Goal: Task Accomplishment & Management: Manage account settings

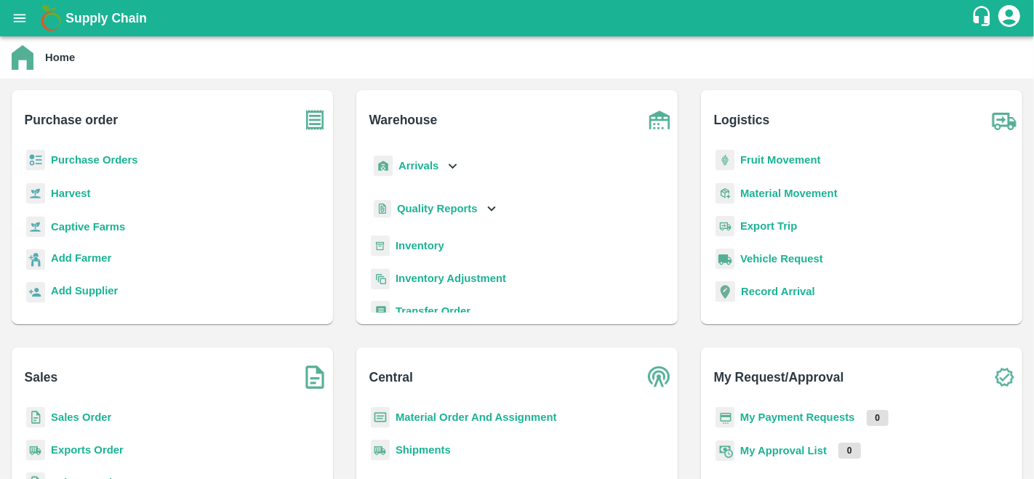
click at [673, 19] on h1 "Supply Chain" at bounding box center [517, 18] width 905 height 20
click at [69, 417] on b "Sales Order" at bounding box center [81, 418] width 60 height 12
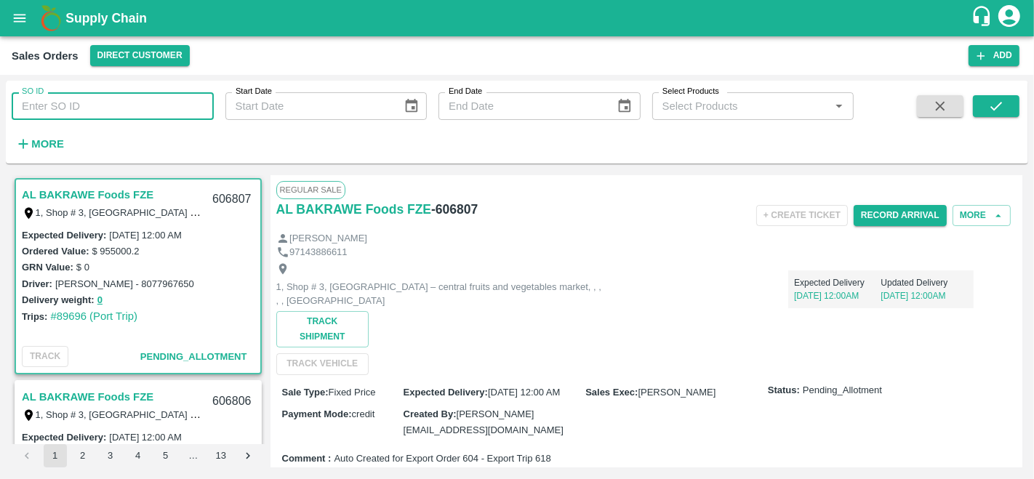
click at [65, 99] on input "SO ID" at bounding box center [113, 106] width 202 height 28
paste input "605323"
type input "605323"
click at [1010, 100] on button "submit" at bounding box center [996, 106] width 47 height 22
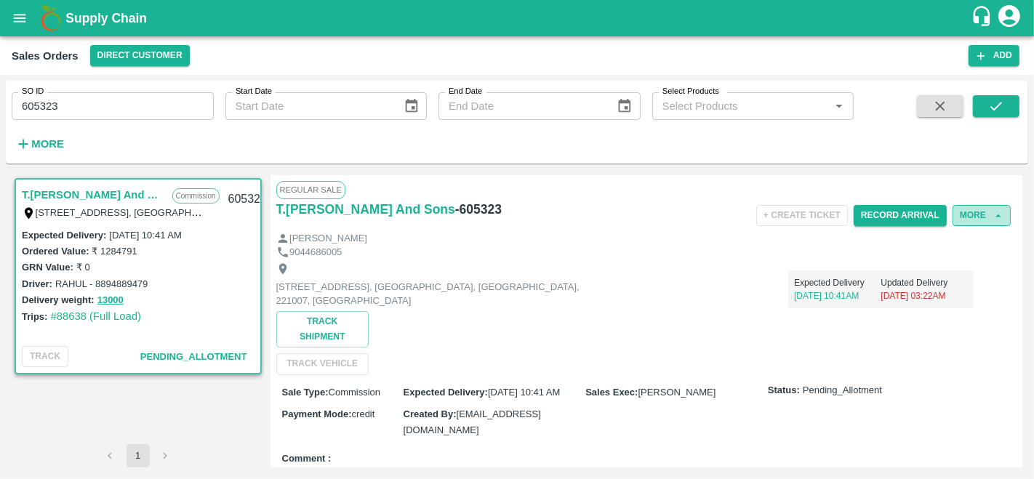
click at [993, 217] on icon "button" at bounding box center [998, 215] width 13 height 13
click at [970, 209] on button "More" at bounding box center [982, 215] width 58 height 21
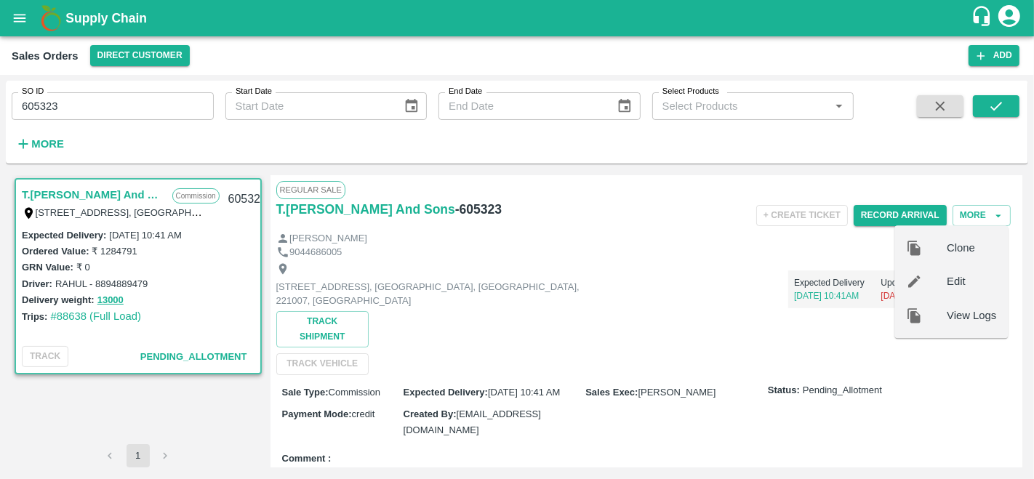
click at [943, 272] on div "Edit" at bounding box center [950, 281] width 113 height 33
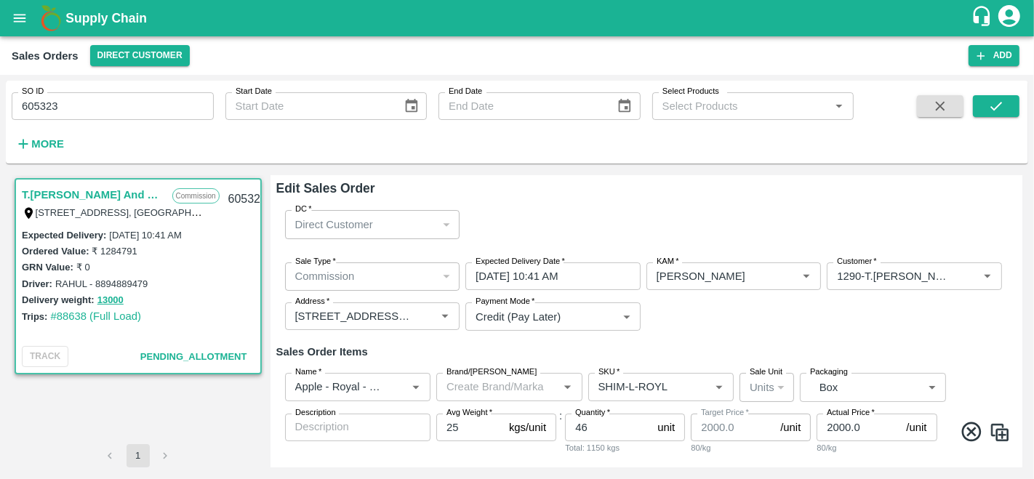
scroll to position [67, 0]
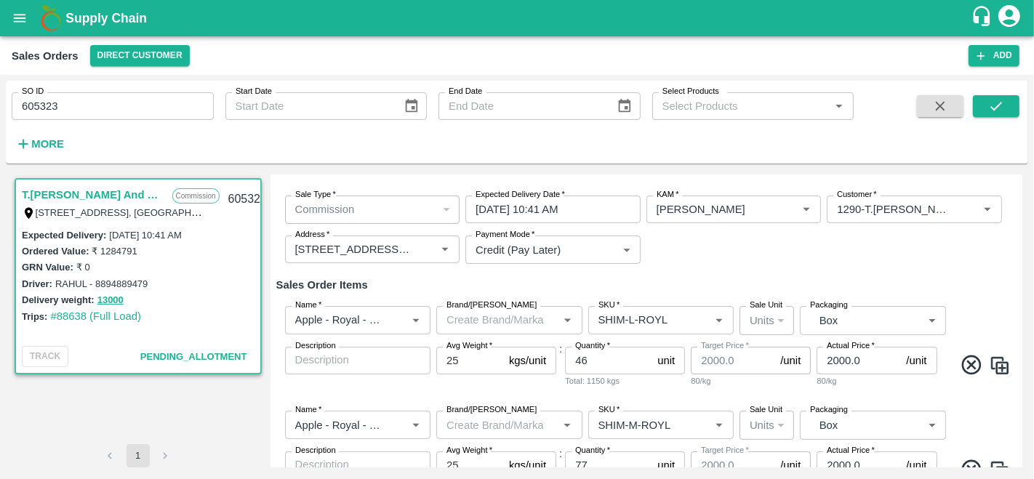
click at [485, 205] on input "02/10/2025 10:41 AM" at bounding box center [547, 210] width 165 height 28
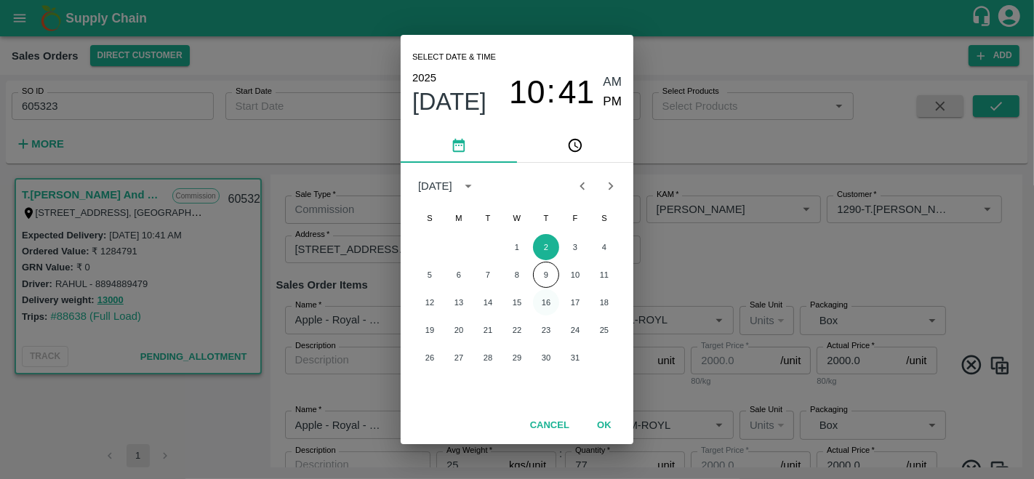
click at [548, 302] on button "16" at bounding box center [546, 302] width 26 height 26
type input "16/10/2025 10:41 AM"
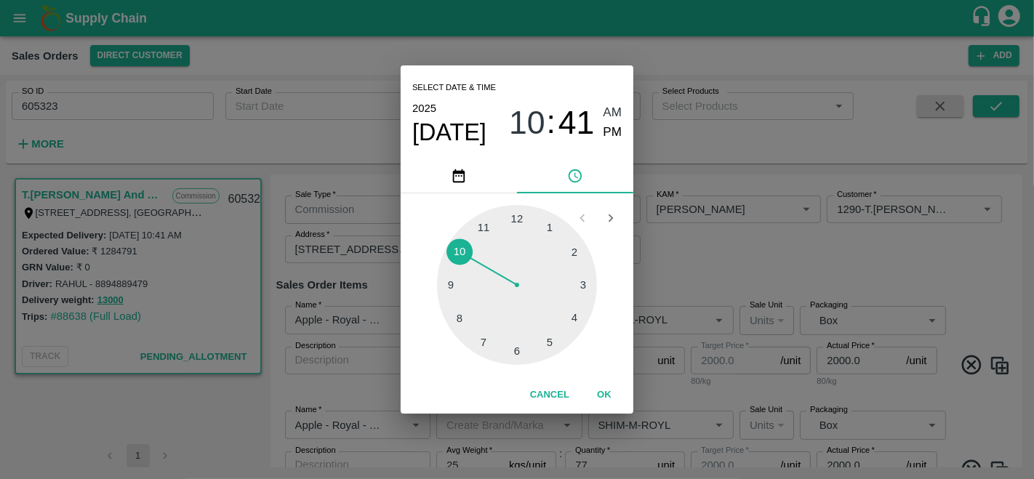
click at [606, 391] on button "OK" at bounding box center [604, 394] width 47 height 25
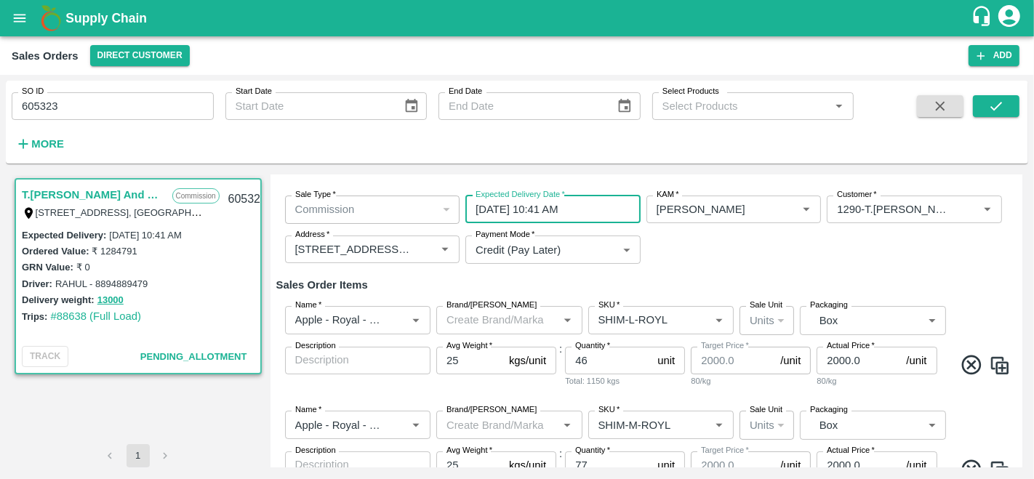
scroll to position [695, 0]
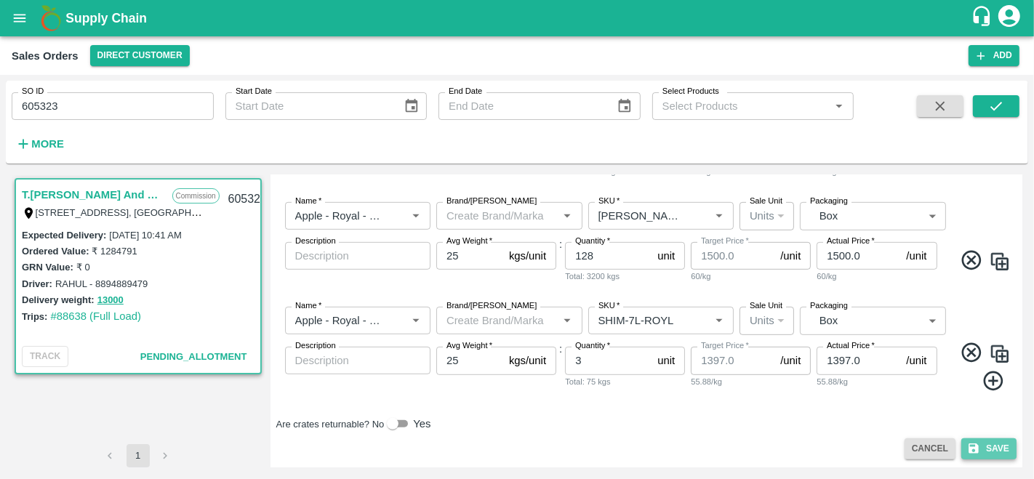
click at [981, 444] on button "Save" at bounding box center [988, 448] width 55 height 21
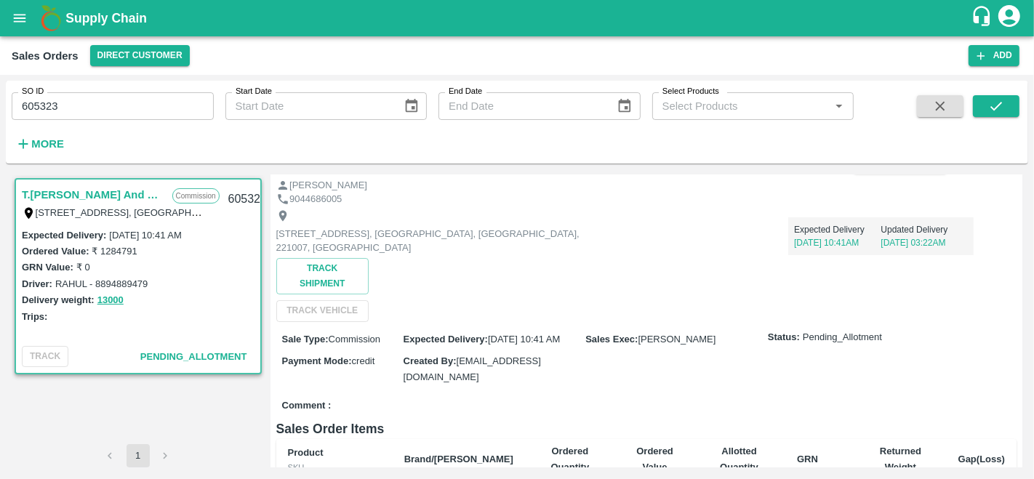
scroll to position [53, 0]
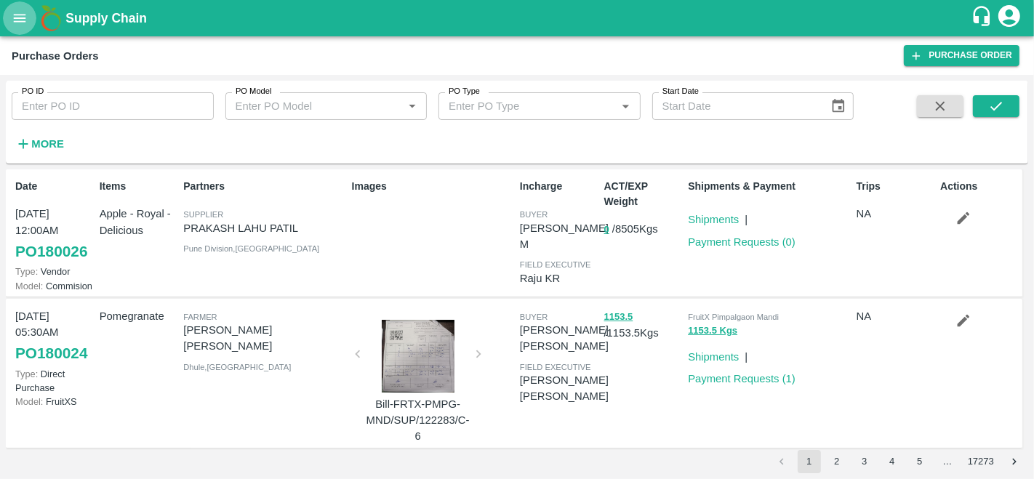
click at [17, 21] on icon "open drawer" at bounding box center [20, 18] width 12 height 8
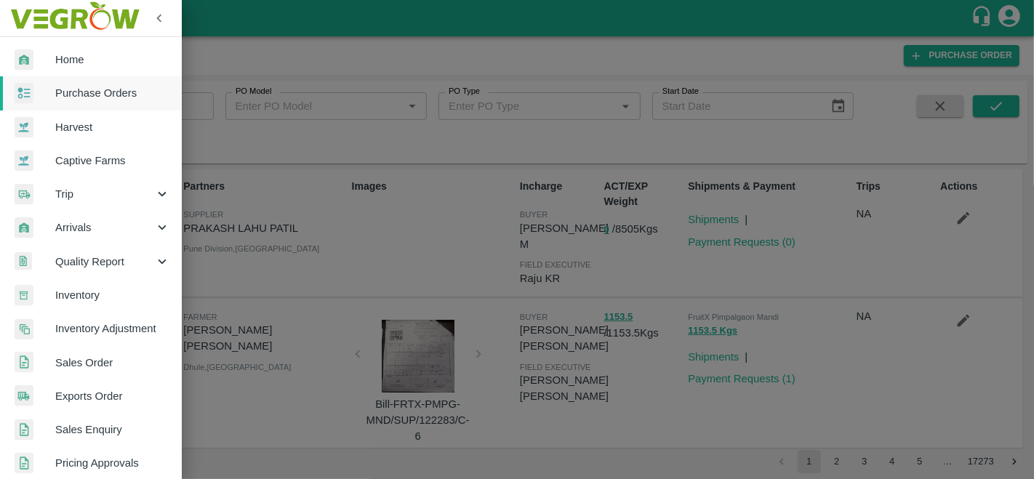
click at [108, 429] on span "Sales Enquiry" at bounding box center [112, 430] width 115 height 16
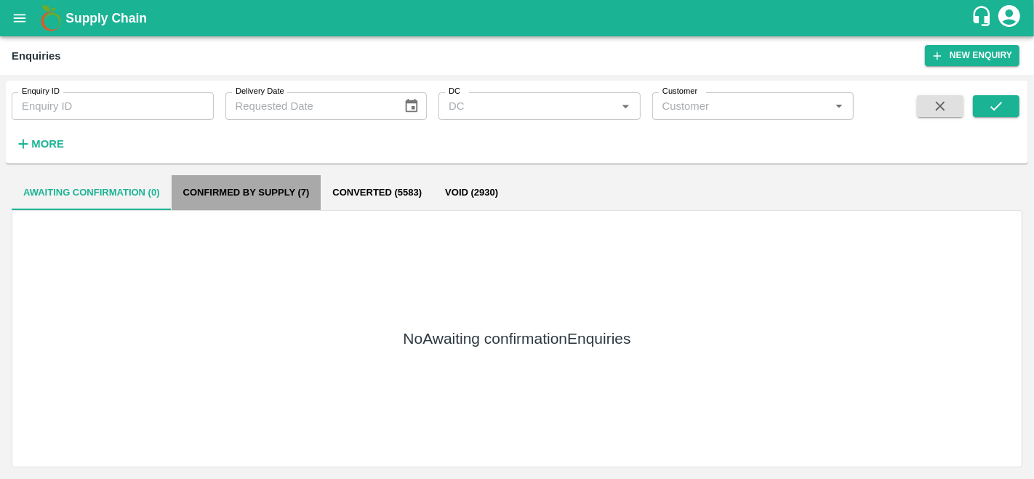
click at [223, 190] on button "Confirmed by supply (7)" at bounding box center [247, 192] width 150 height 35
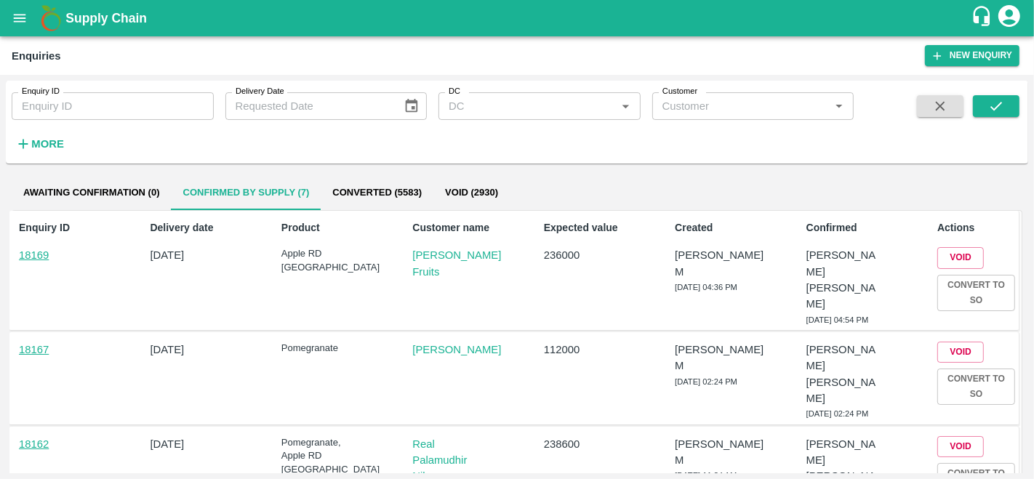
click at [24, 18] on icon "open drawer" at bounding box center [20, 18] width 12 height 8
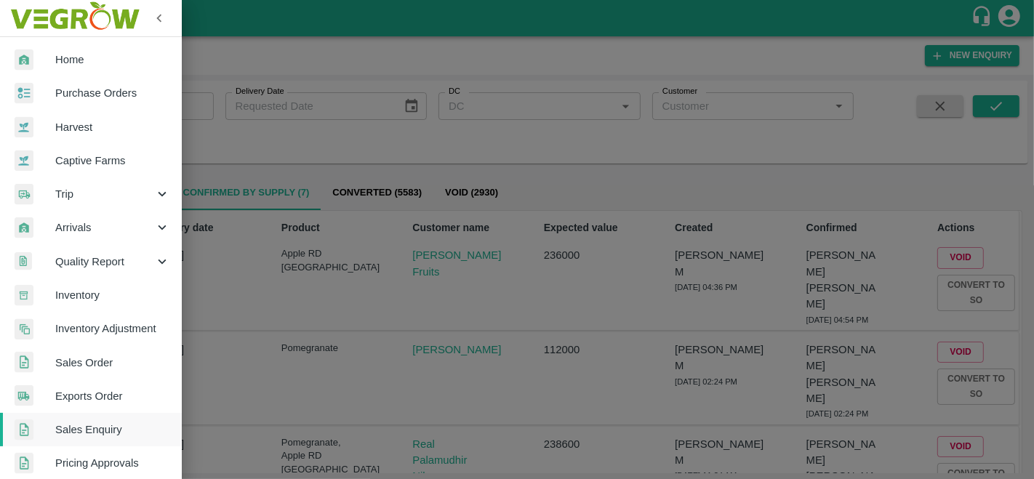
click at [351, 131] on div at bounding box center [517, 239] width 1034 height 479
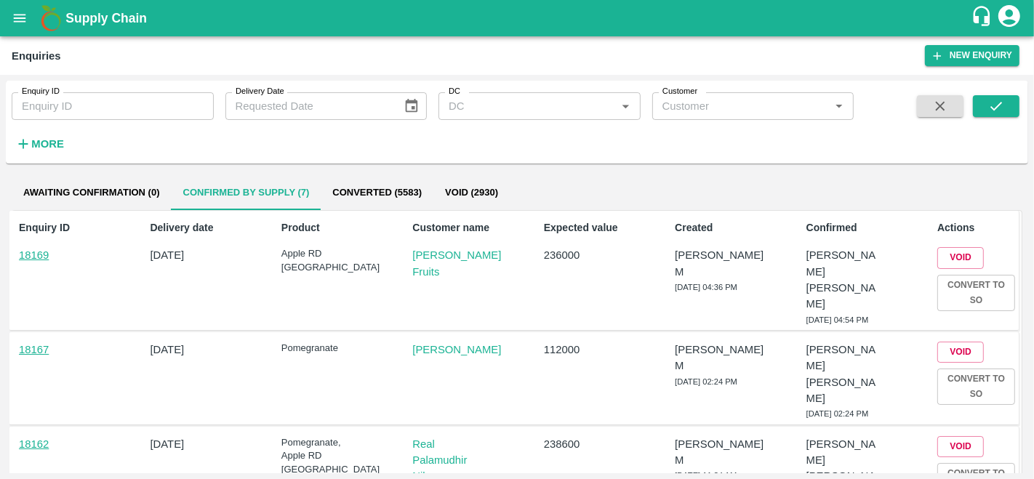
click at [81, 196] on button "Awaiting confirmation (0)" at bounding box center [92, 192] width 160 height 35
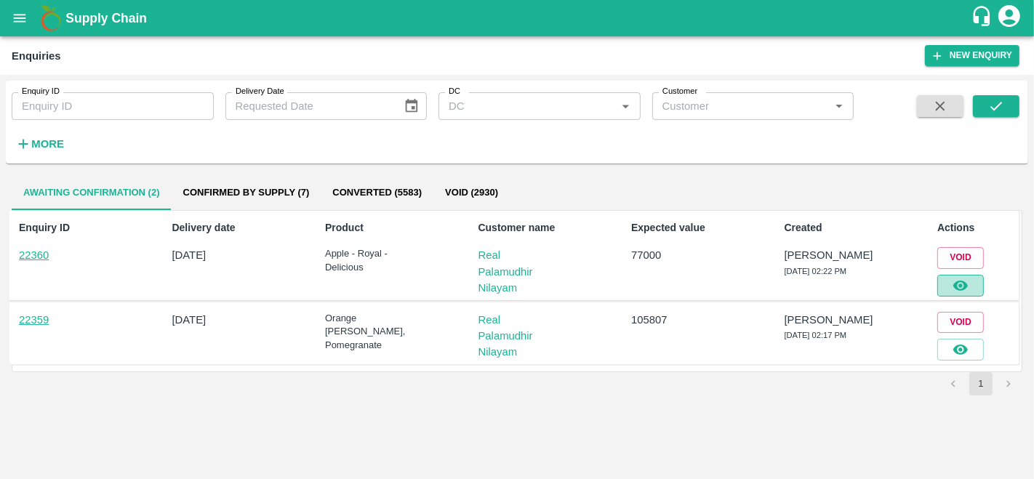
click at [963, 286] on icon "button" at bounding box center [960, 286] width 15 height 10
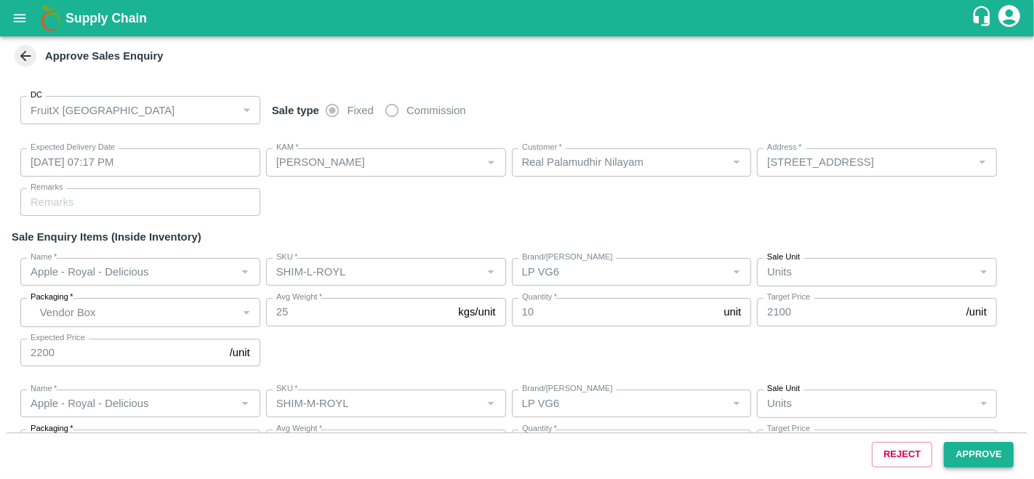
click at [975, 456] on button "Approve" at bounding box center [979, 454] width 70 height 25
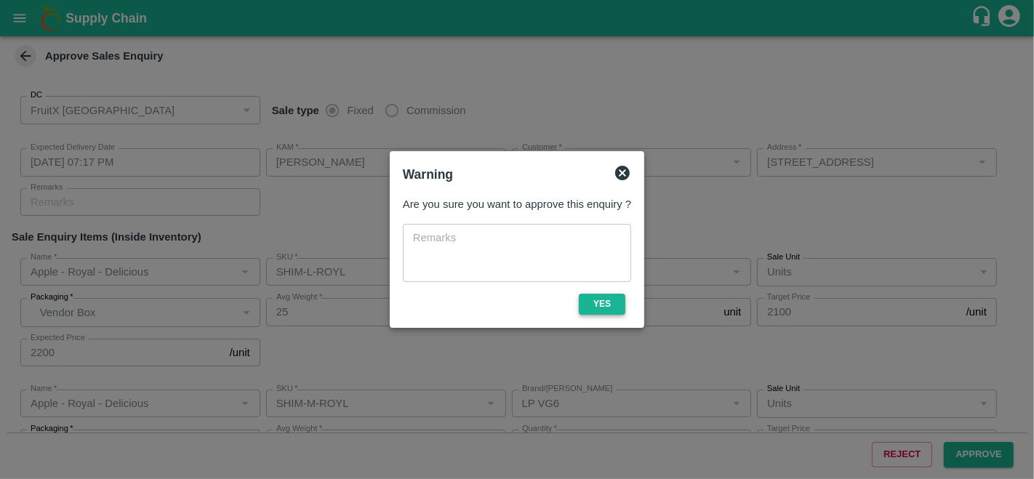
click at [608, 307] on button "Yes" at bounding box center [602, 304] width 47 height 21
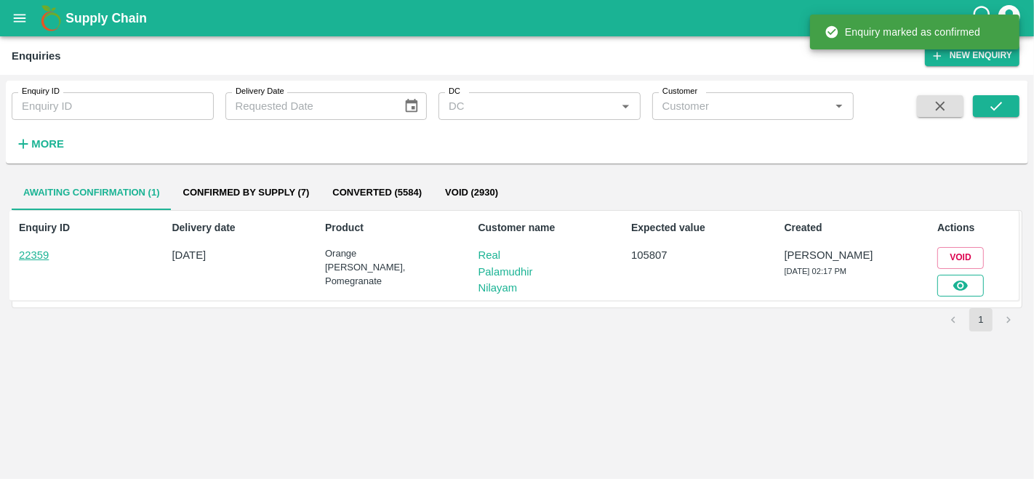
click at [947, 279] on button "button" at bounding box center [960, 286] width 47 height 22
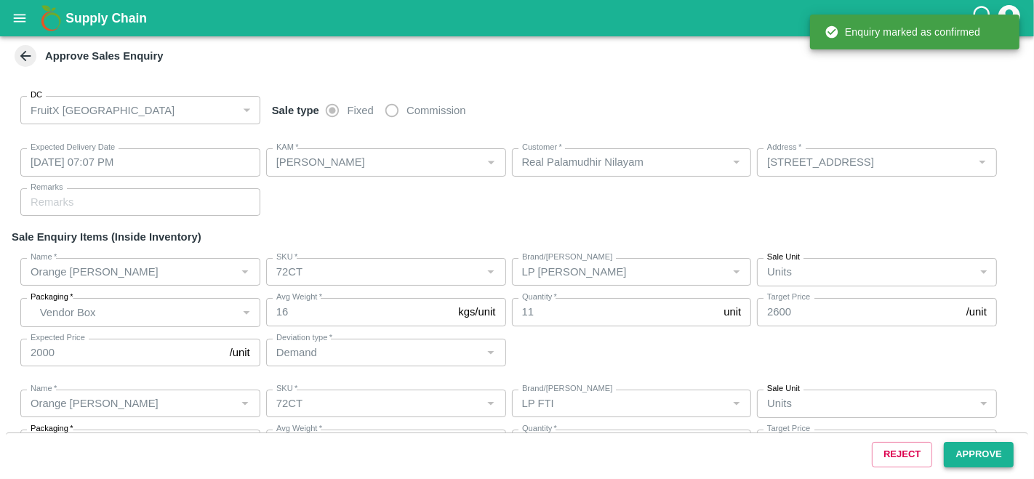
click at [982, 460] on button "Approve" at bounding box center [979, 454] width 70 height 25
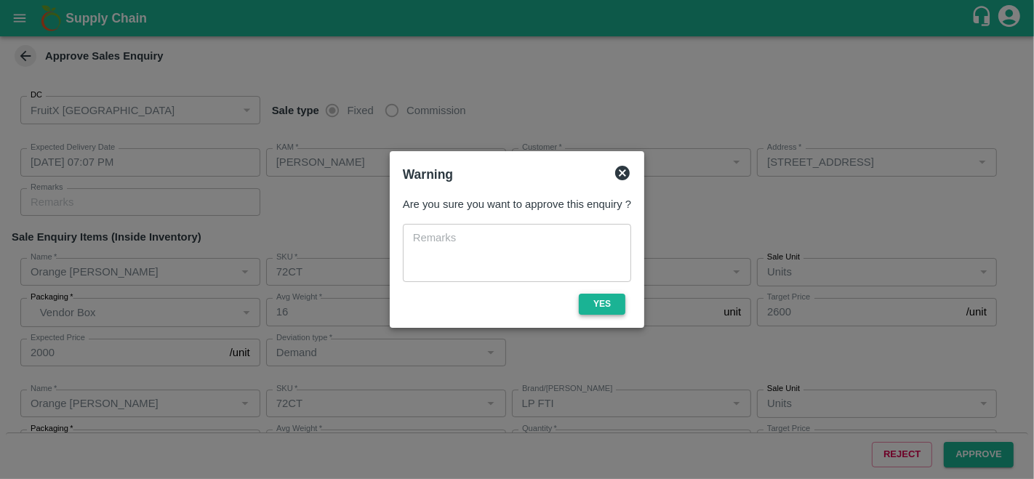
click at [609, 302] on button "Yes" at bounding box center [602, 304] width 47 height 21
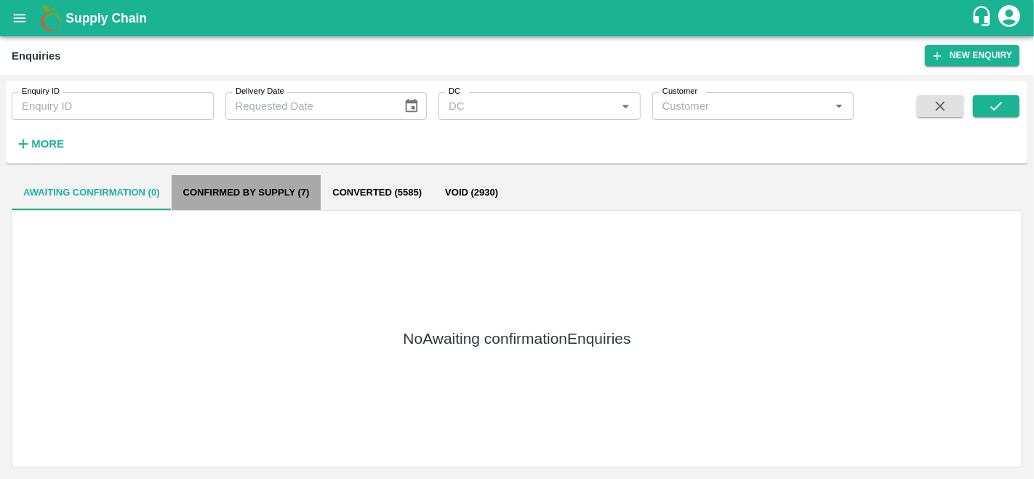
click at [265, 183] on button "Confirmed by supply (7)" at bounding box center [247, 192] width 150 height 35
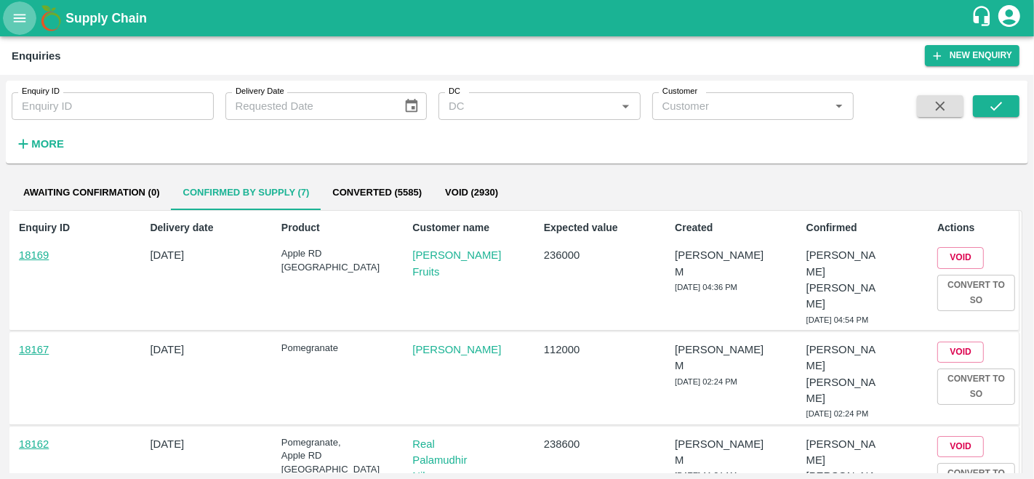
click at [23, 27] on button "open drawer" at bounding box center [19, 17] width 33 height 33
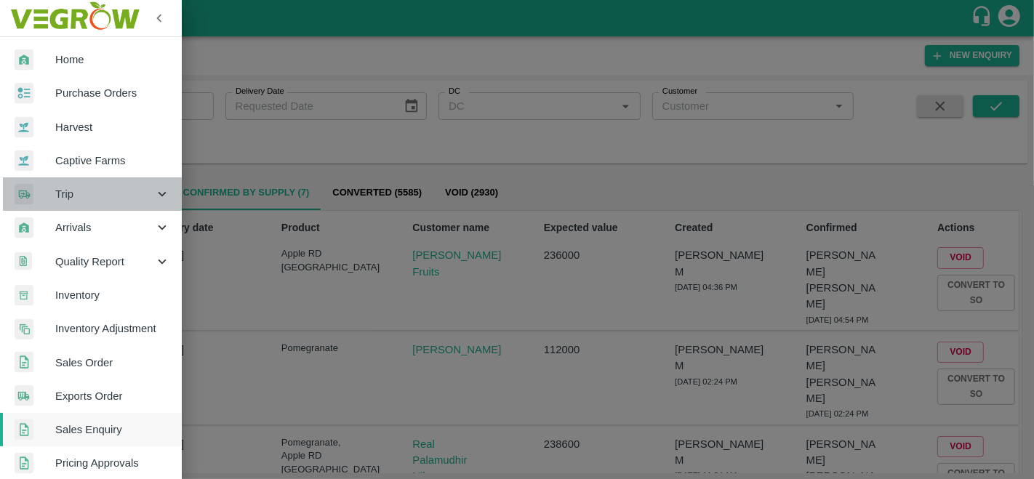
click at [119, 190] on span "Trip" at bounding box center [104, 194] width 99 height 16
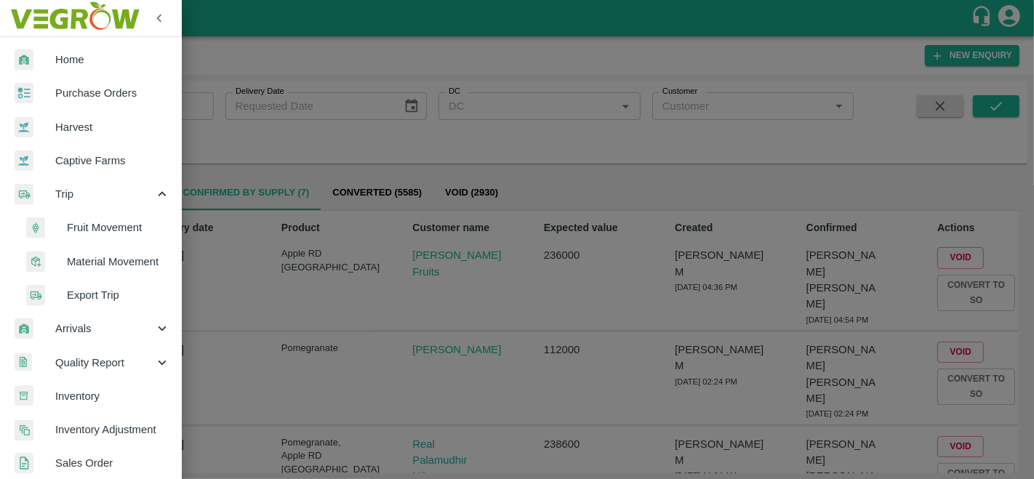
click at [118, 221] on span "Fruit Movement" at bounding box center [118, 228] width 103 height 16
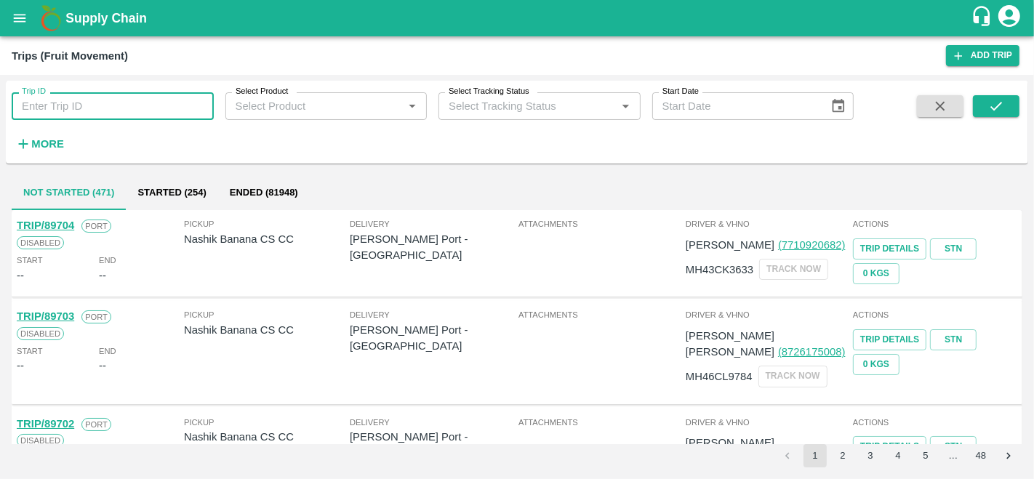
click at [62, 104] on input "Trip ID" at bounding box center [113, 106] width 202 height 28
paste input "88638"
type input "88638"
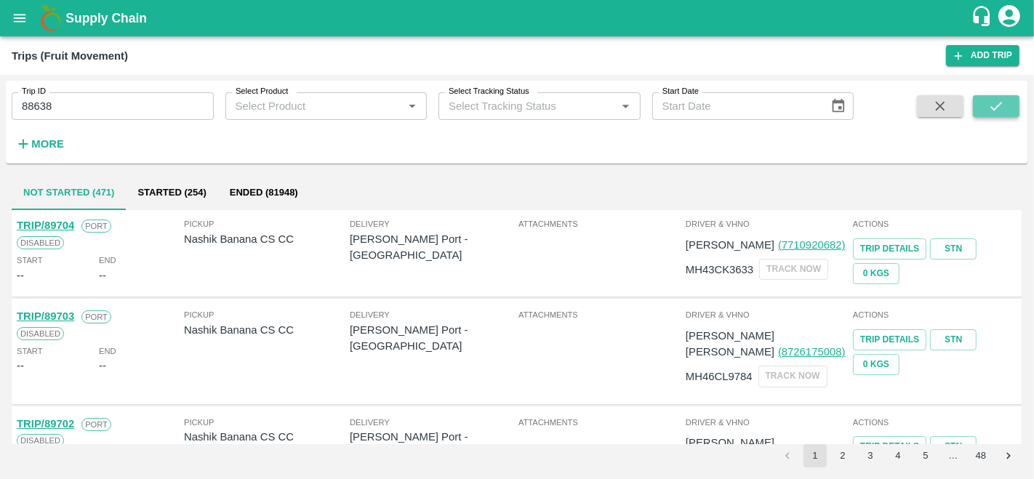
click at [984, 111] on button "submit" at bounding box center [996, 106] width 47 height 22
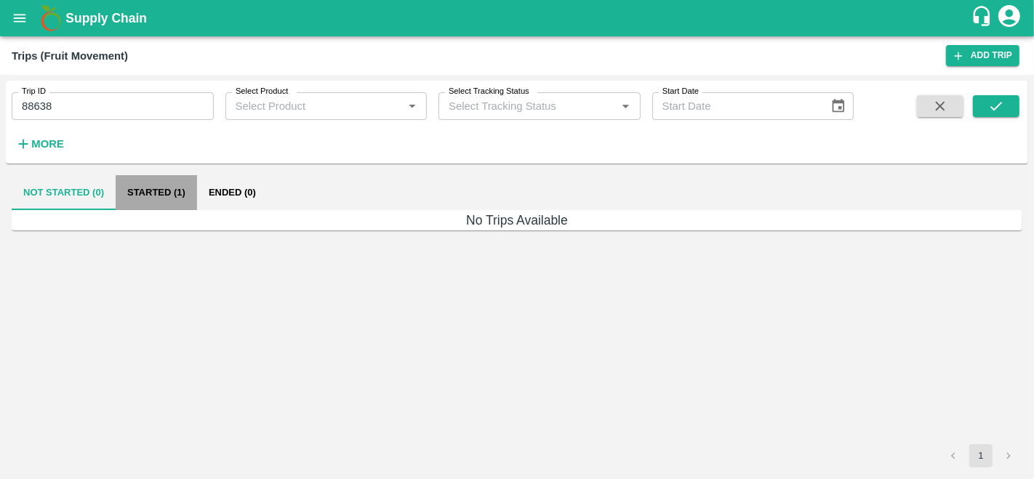
click at [156, 190] on button "Started (1)" at bounding box center [156, 192] width 81 height 35
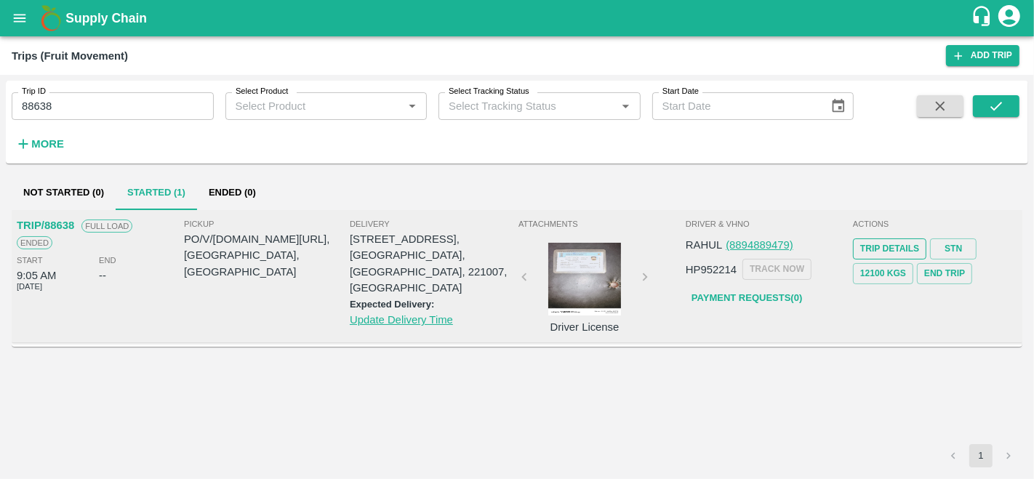
click at [897, 249] on link "Trip Details" at bounding box center [889, 248] width 73 height 21
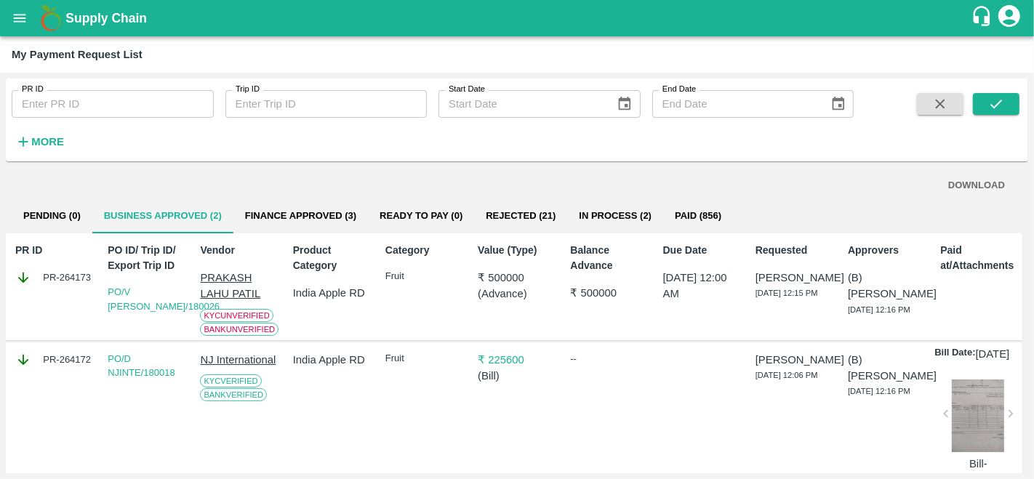
scroll to position [16, 0]
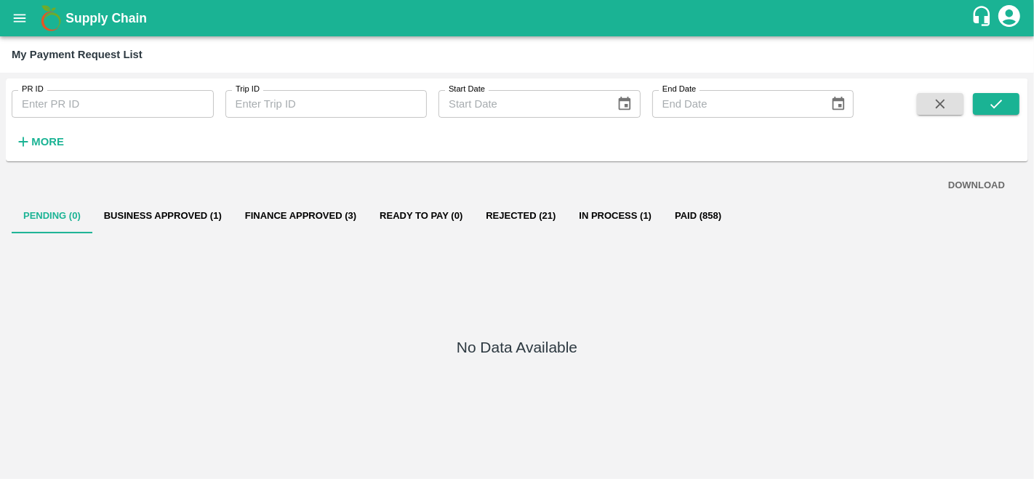
click at [23, 13] on icon "open drawer" at bounding box center [20, 18] width 16 height 16
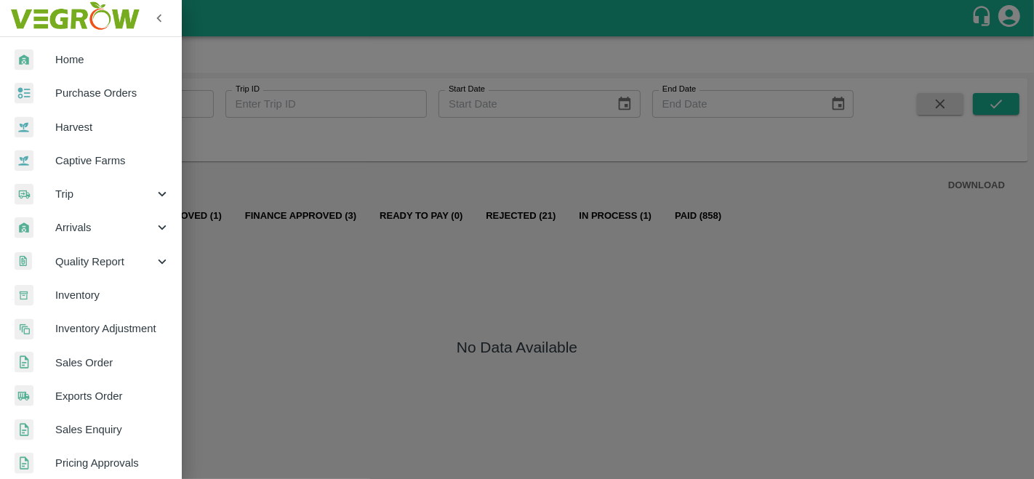
click at [79, 92] on span "Purchase Orders" at bounding box center [112, 93] width 115 height 16
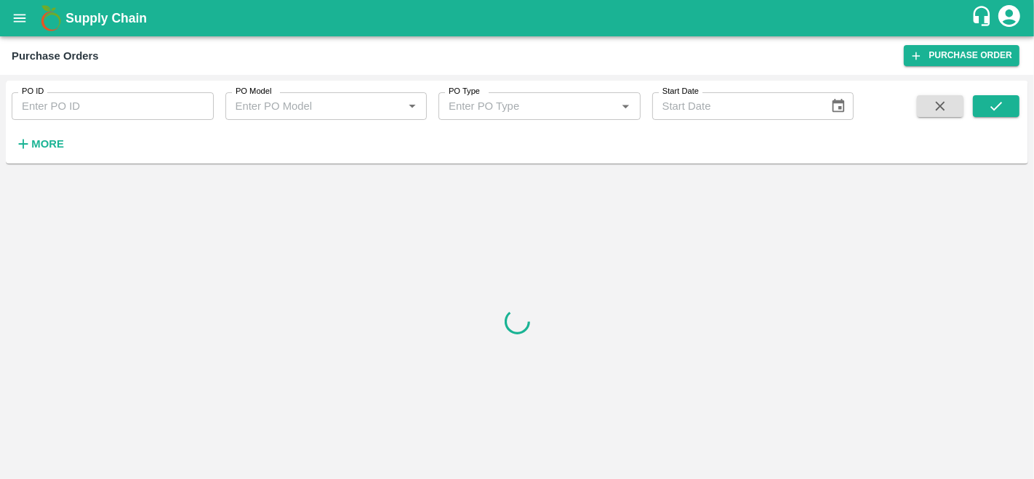
click at [41, 137] on h6 "More" at bounding box center [47, 144] width 33 height 19
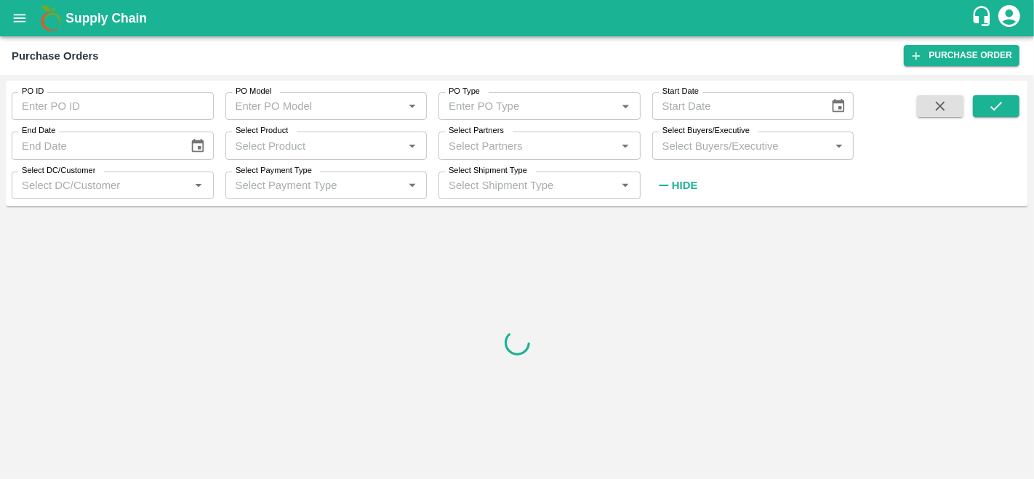
click at [490, 142] on input "Select Partners" at bounding box center [527, 145] width 169 height 19
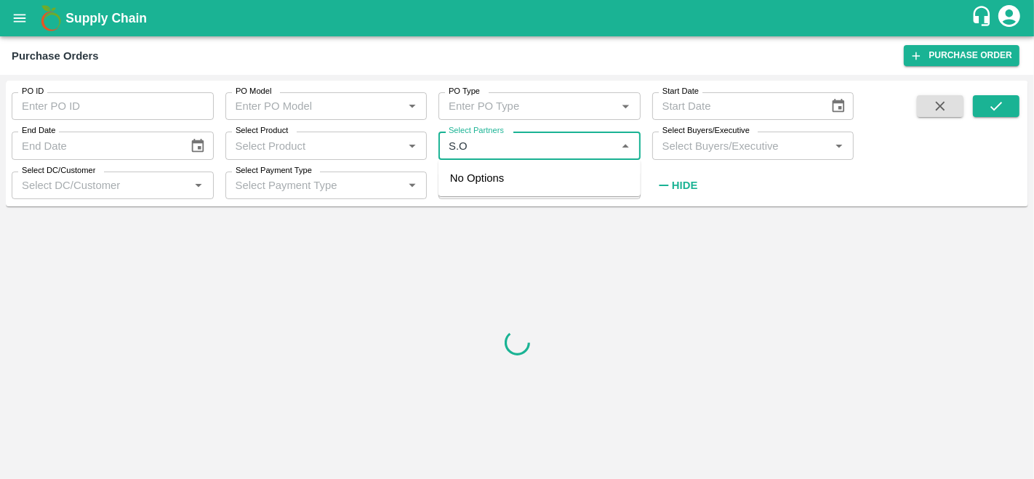
type input "S.O."
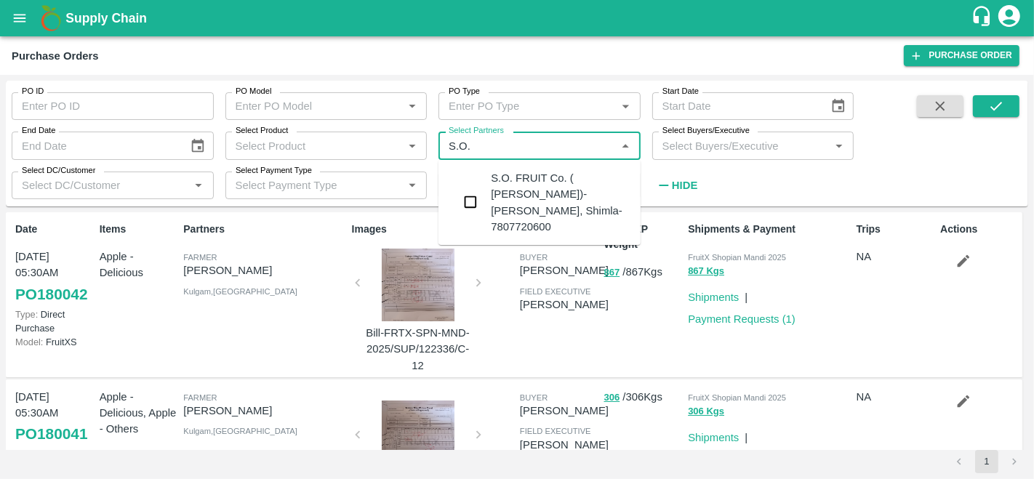
click at [474, 198] on input "checkbox" at bounding box center [470, 202] width 29 height 29
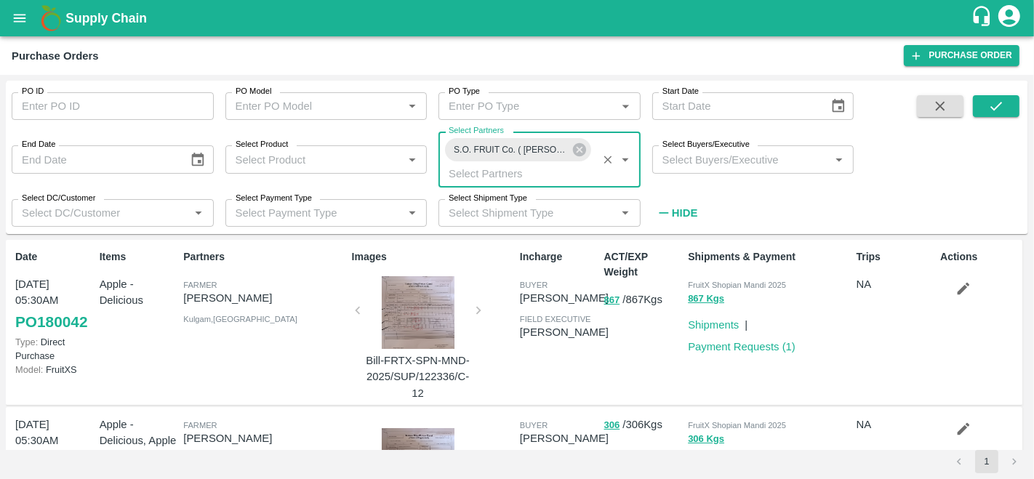
click at [742, 171] on div "Select Buyers/Executive   *" at bounding box center [753, 159] width 202 height 28
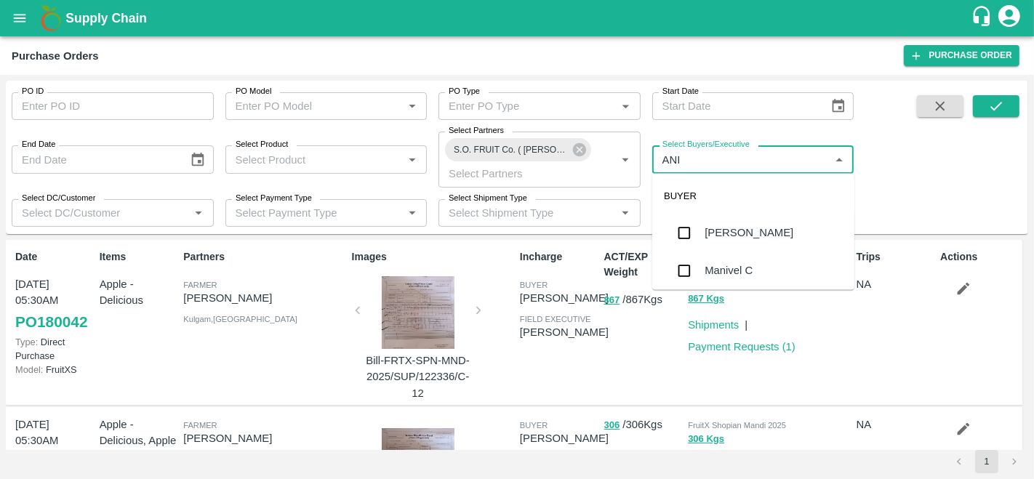
type input "ANIL"
click at [718, 237] on div "[PERSON_NAME]" at bounding box center [749, 233] width 89 height 16
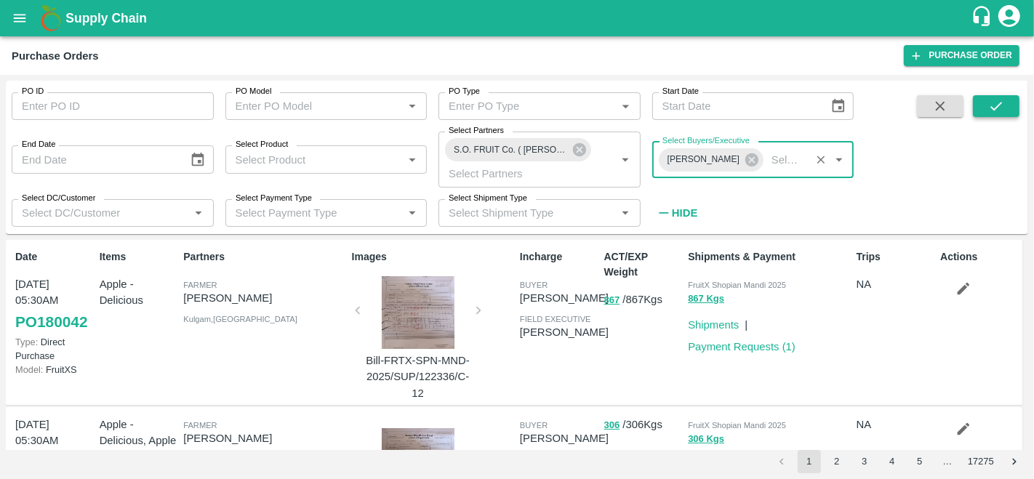
click at [993, 100] on icon "submit" at bounding box center [996, 106] width 16 height 16
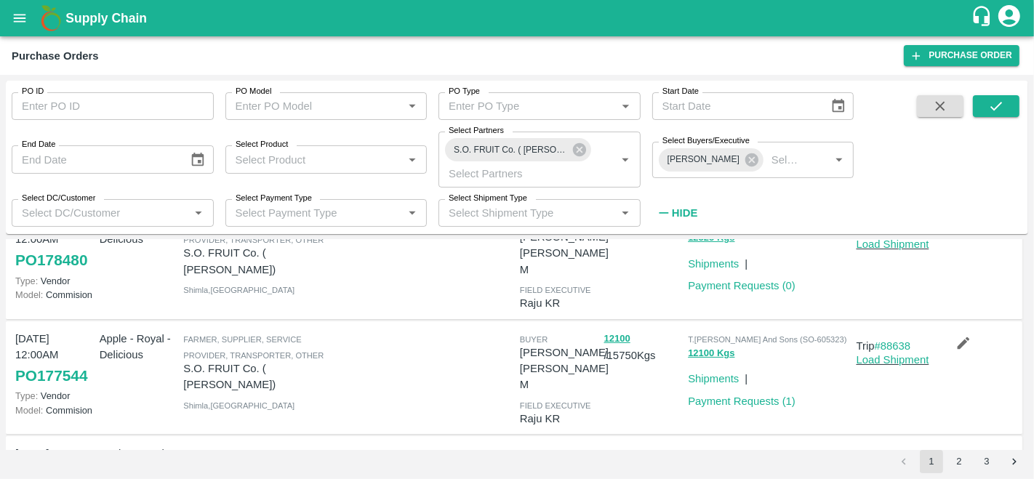
scroll to position [177, 0]
click at [905, 353] on link "Load Shipment" at bounding box center [893, 359] width 73 height 12
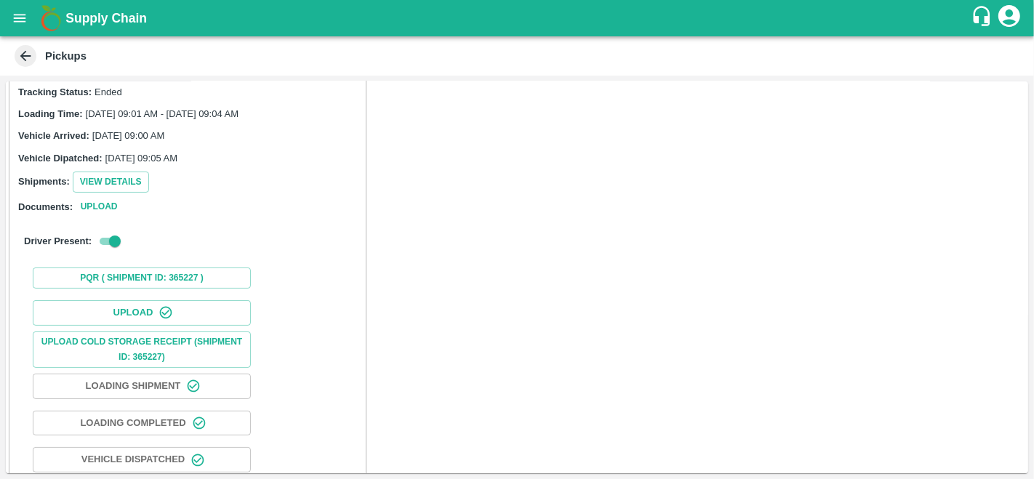
scroll to position [140, 0]
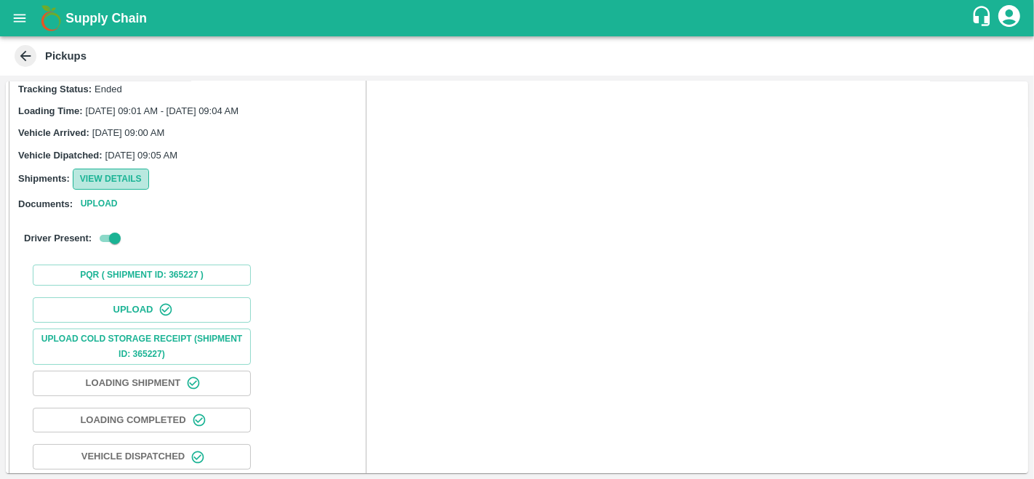
click at [107, 169] on button "View Details" at bounding box center [111, 179] width 76 height 21
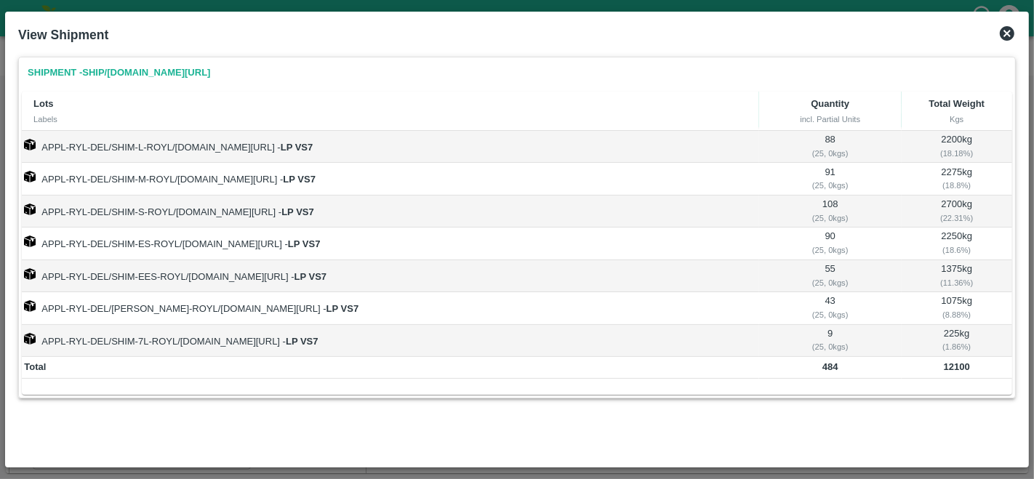
click at [1009, 34] on icon at bounding box center [1007, 33] width 15 height 15
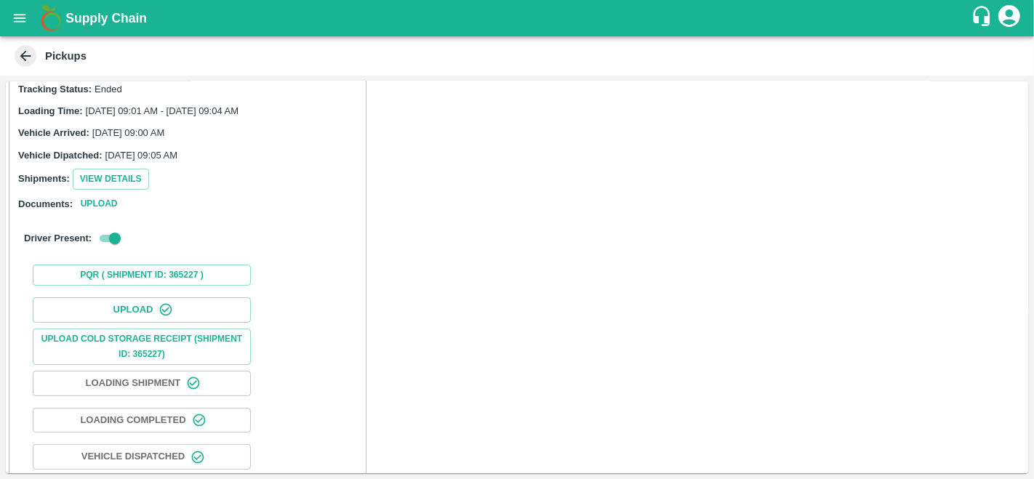
scroll to position [224, 0]
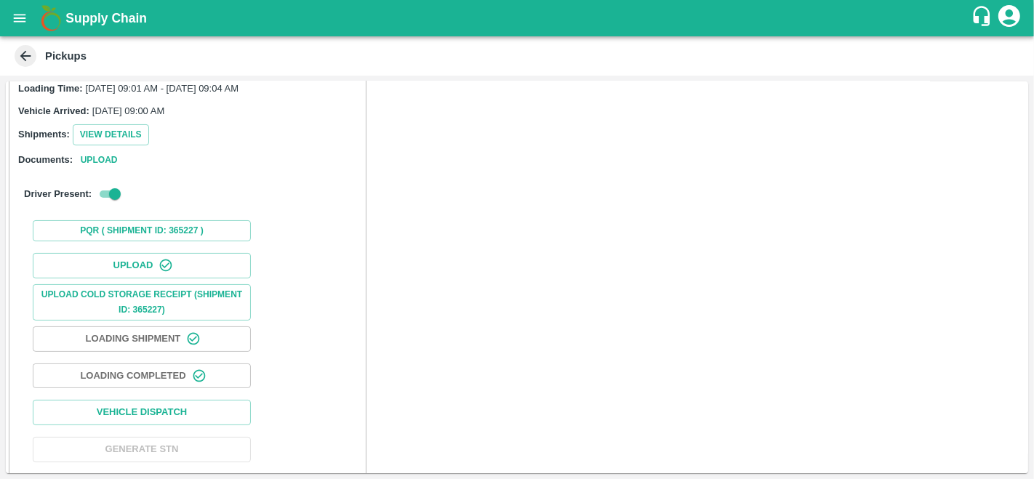
scroll to position [222, 0]
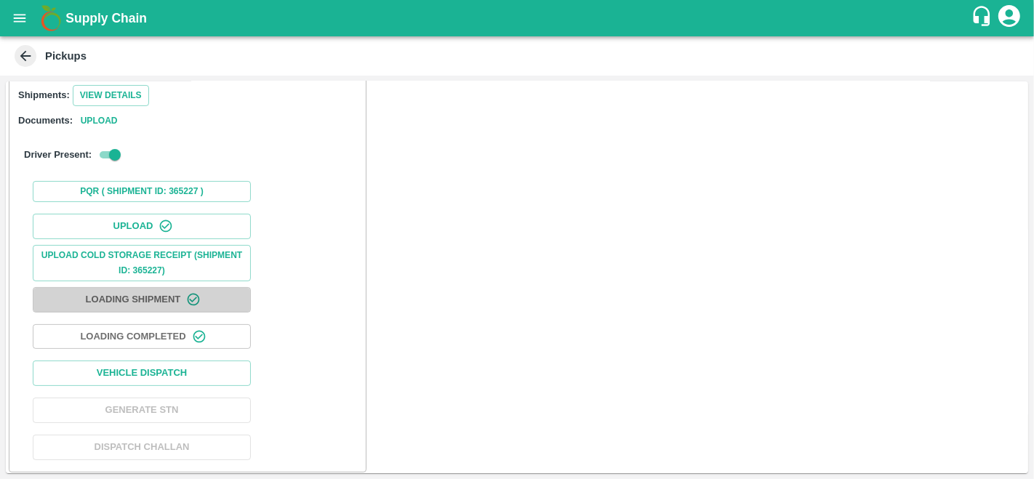
click at [137, 296] on button "Loading Shipment" at bounding box center [142, 299] width 218 height 25
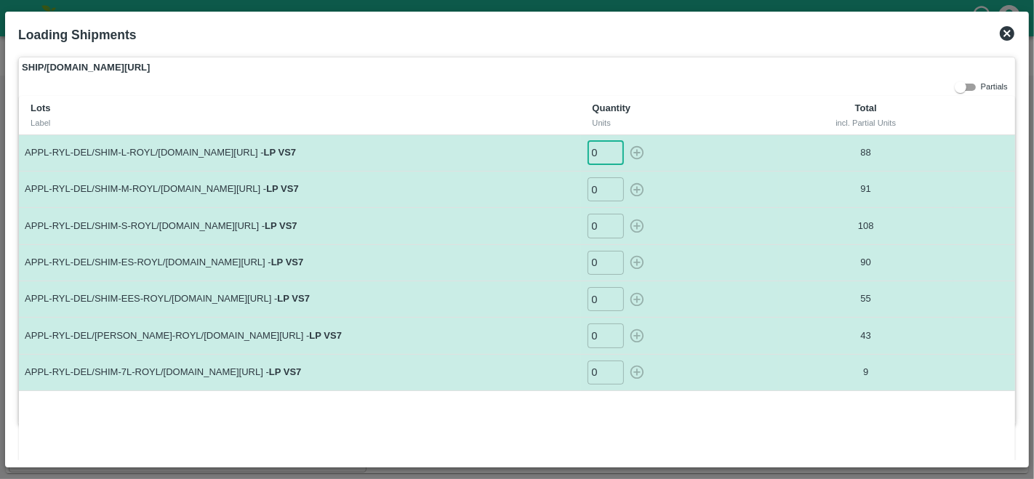
click at [598, 159] on input "0" at bounding box center [606, 153] width 36 height 24
click at [633, 155] on icon "button" at bounding box center [637, 153] width 16 height 16
type input "0"
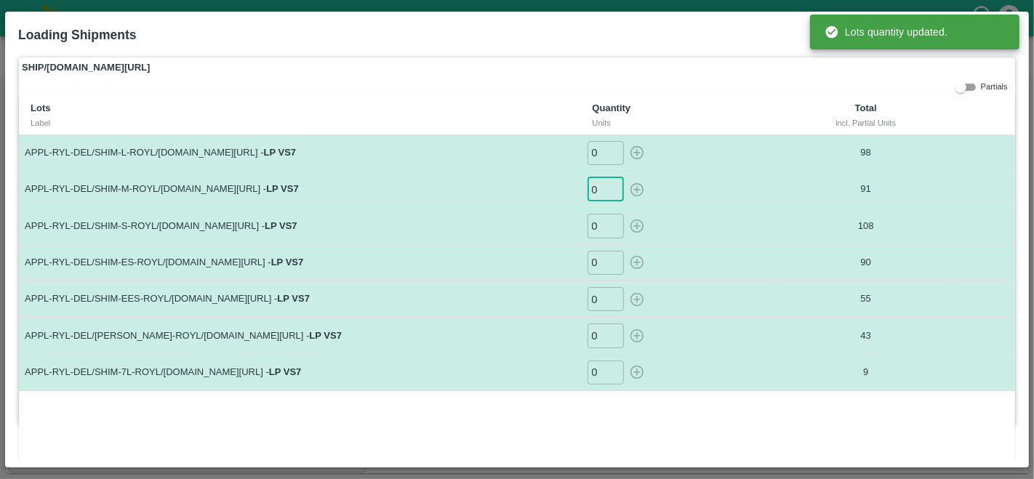
click at [598, 196] on input "0" at bounding box center [606, 189] width 36 height 24
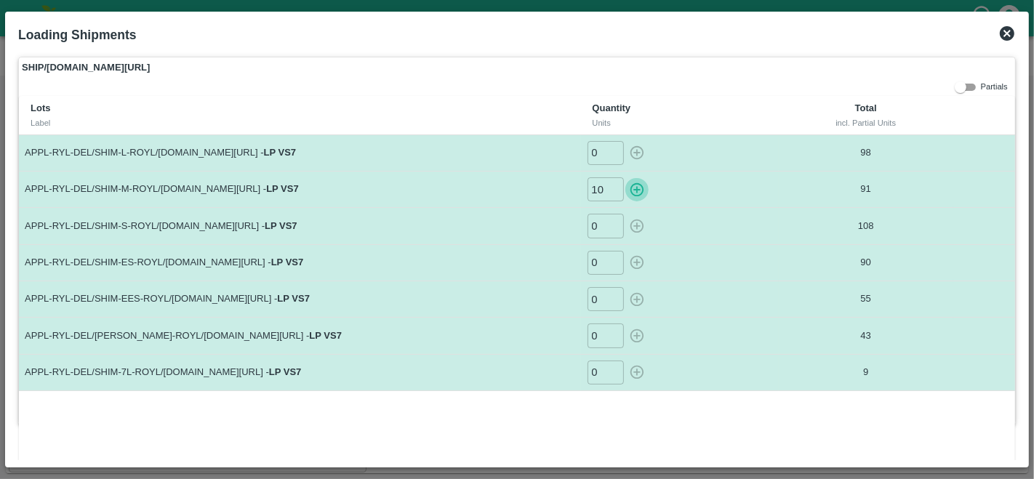
click at [635, 190] on icon "button" at bounding box center [637, 190] width 14 height 14
type input "0"
click at [597, 294] on input "0" at bounding box center [606, 299] width 36 height 24
click at [629, 300] on icon "button" at bounding box center [637, 300] width 16 height 16
type input "0"
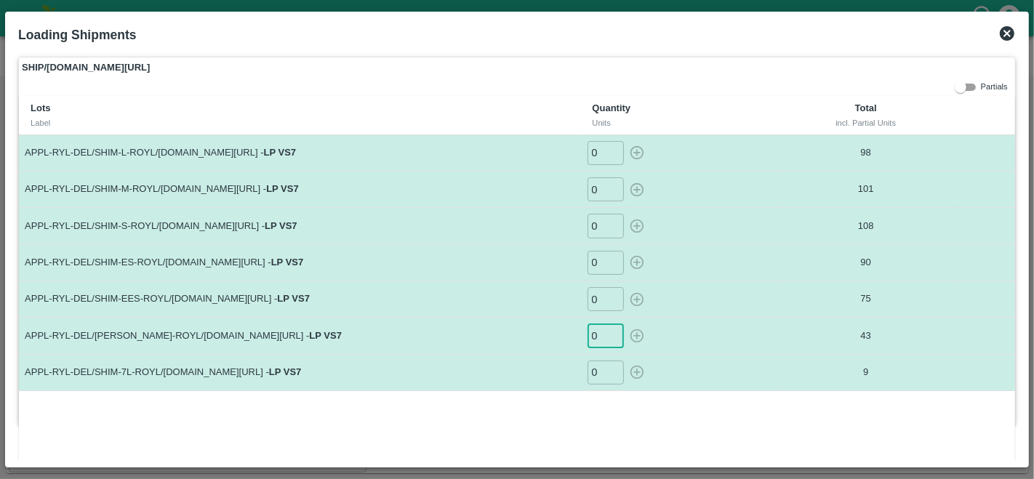
click at [596, 330] on input "0" at bounding box center [606, 336] width 36 height 24
click at [638, 335] on icon "button" at bounding box center [637, 336] width 16 height 16
type input "0"
click at [1011, 30] on icon at bounding box center [1007, 33] width 15 height 15
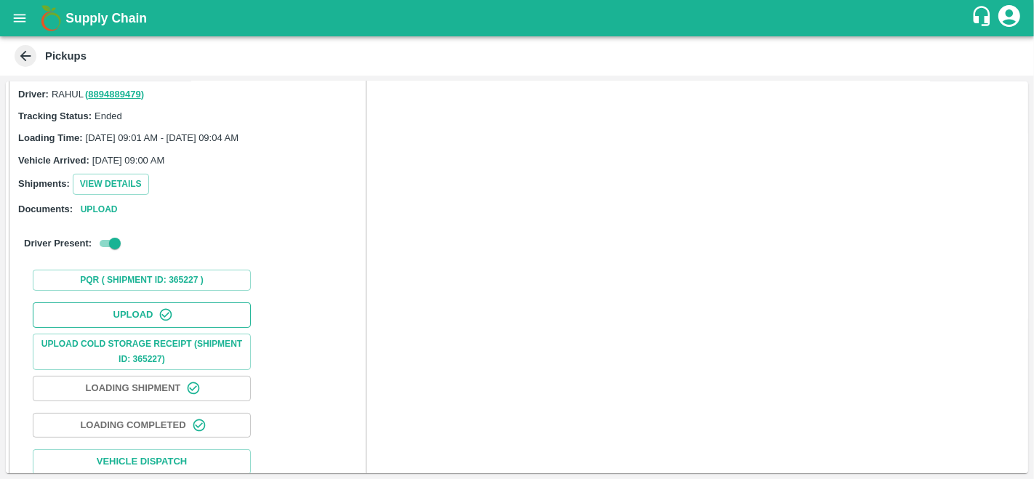
scroll to position [130, 0]
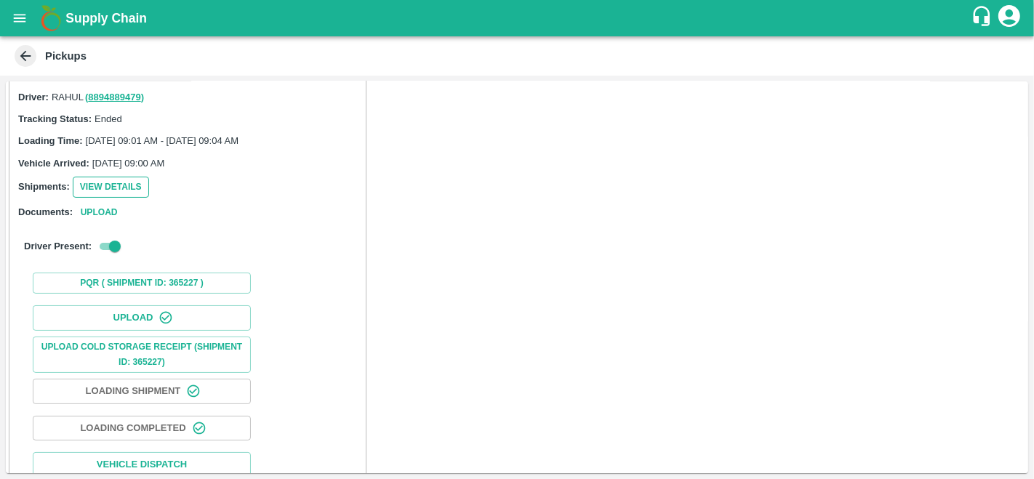
click at [108, 185] on button "View Details" at bounding box center [111, 187] width 76 height 21
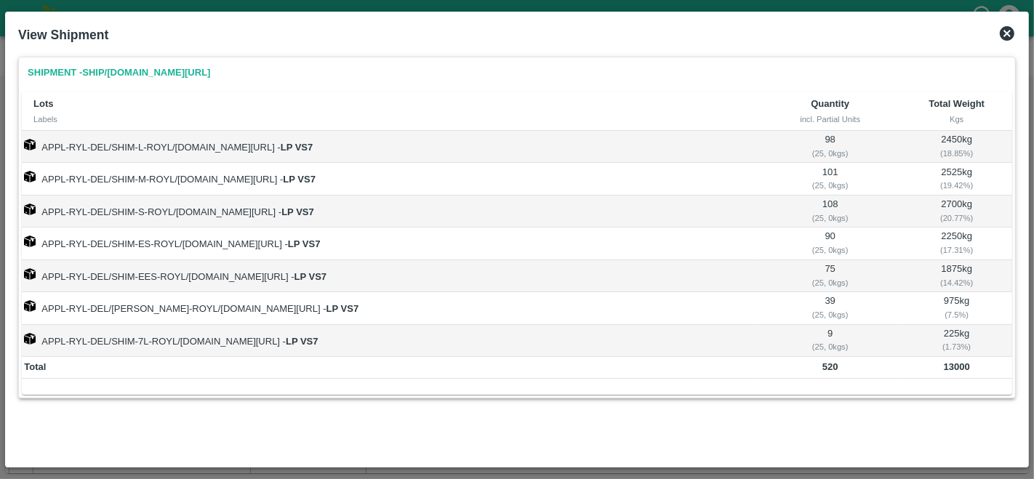
click at [1007, 33] on icon at bounding box center [1006, 33] width 17 height 17
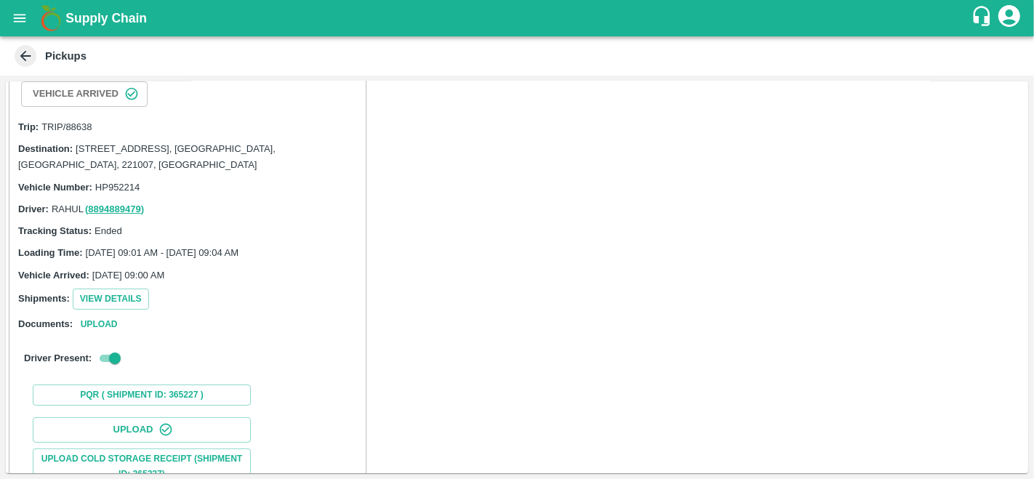
scroll to position [0, 0]
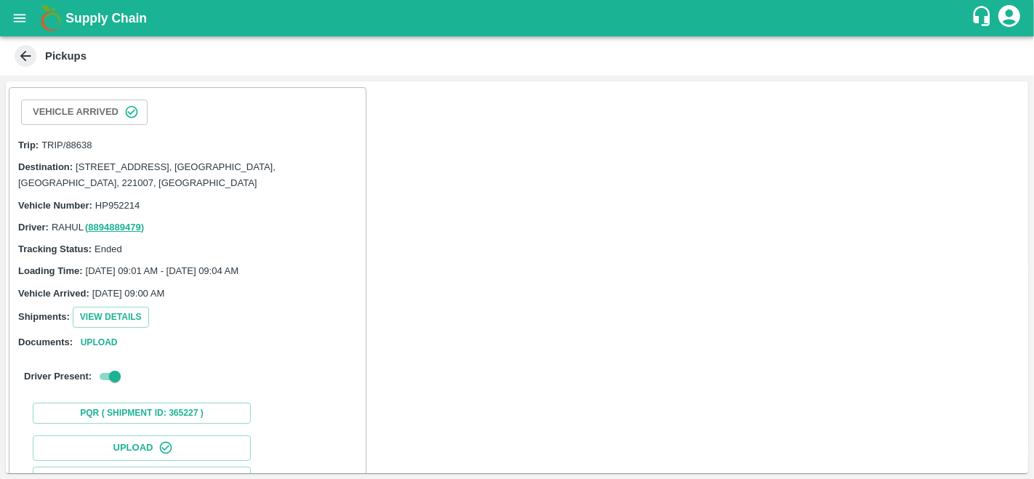
click at [240, 345] on div "Documents: Upload" at bounding box center [187, 342] width 339 height 17
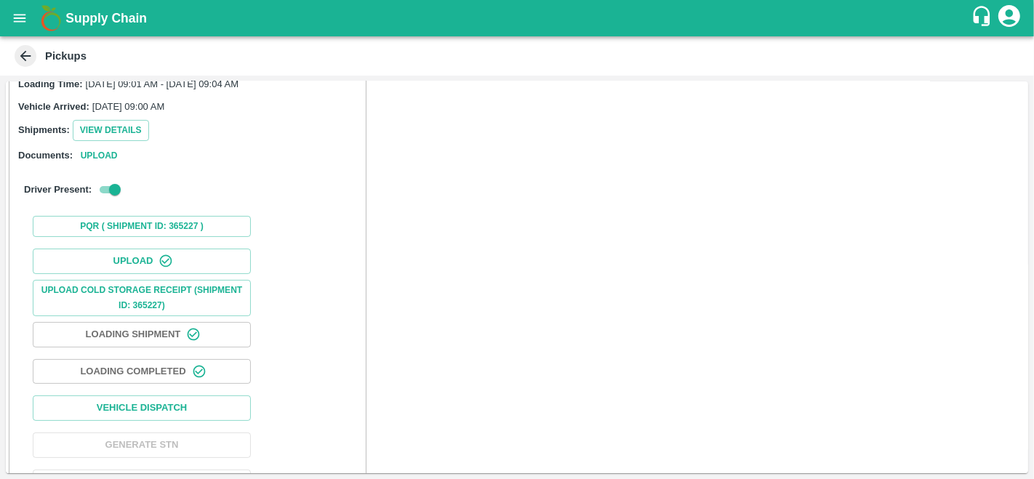
scroll to position [193, 0]
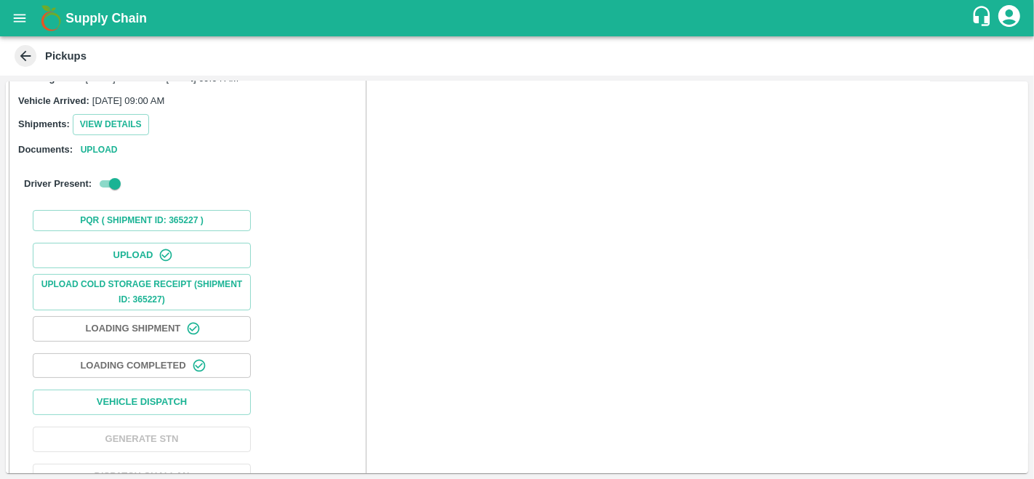
click at [136, 108] on div "Trip: TRIP/88638 Destination: [STREET_ADDRESS] 221007, [GEOGRAPHIC_DATA], [GEOG…" at bounding box center [187, 50] width 345 height 225
click at [130, 123] on button "View Details" at bounding box center [111, 124] width 76 height 21
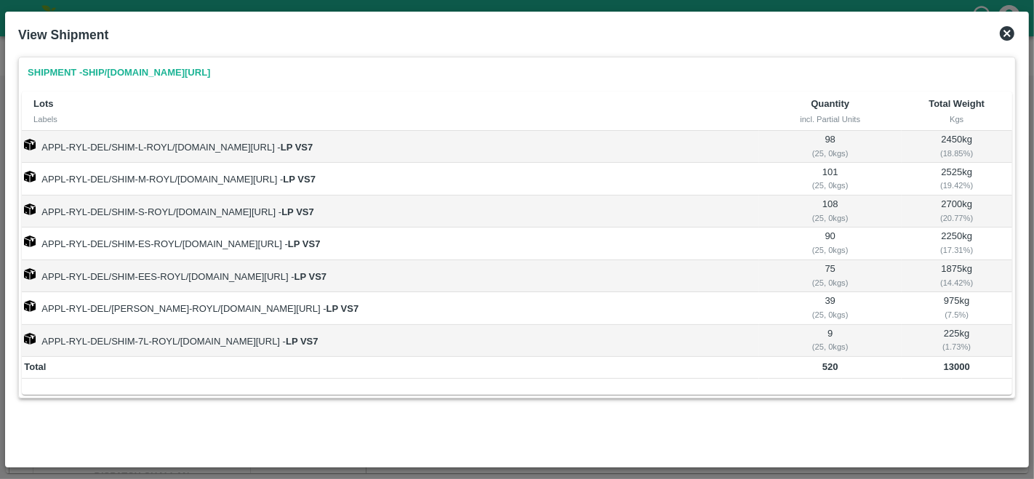
click at [1009, 31] on icon at bounding box center [1006, 33] width 17 height 17
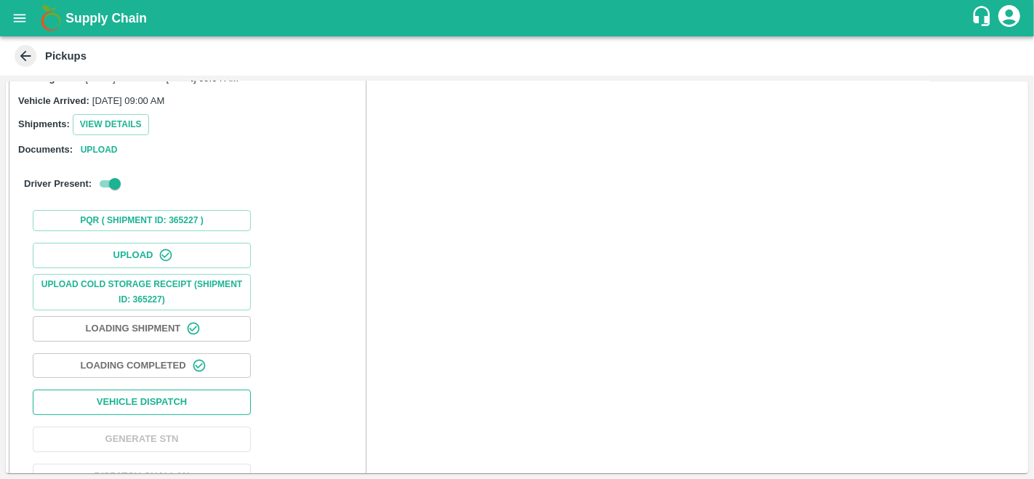
click at [192, 400] on button "Vehicle Dispatch" at bounding box center [142, 402] width 218 height 25
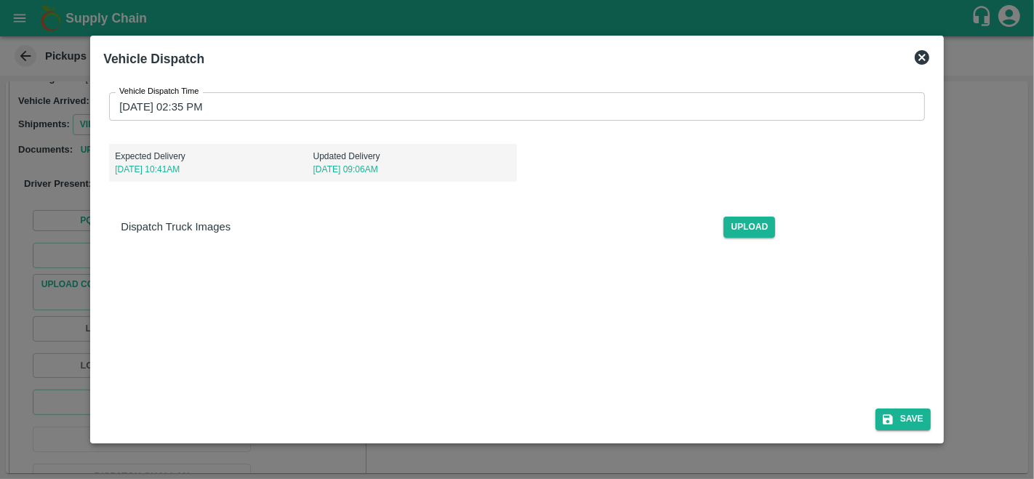
click at [118, 103] on input "[DATE] 02:35 PM" at bounding box center [512, 106] width 806 height 28
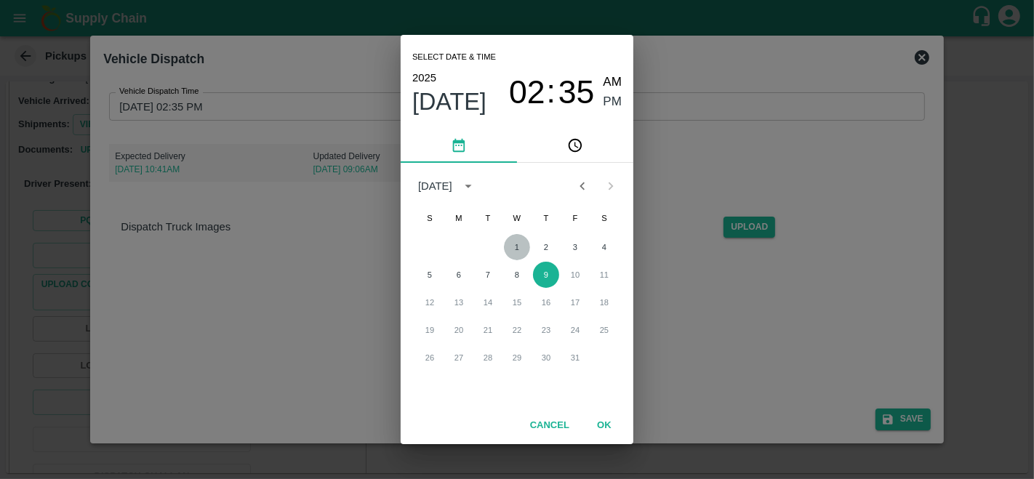
click at [517, 246] on button "1" at bounding box center [517, 247] width 26 height 26
type input "[DATE] 02:35 PM"
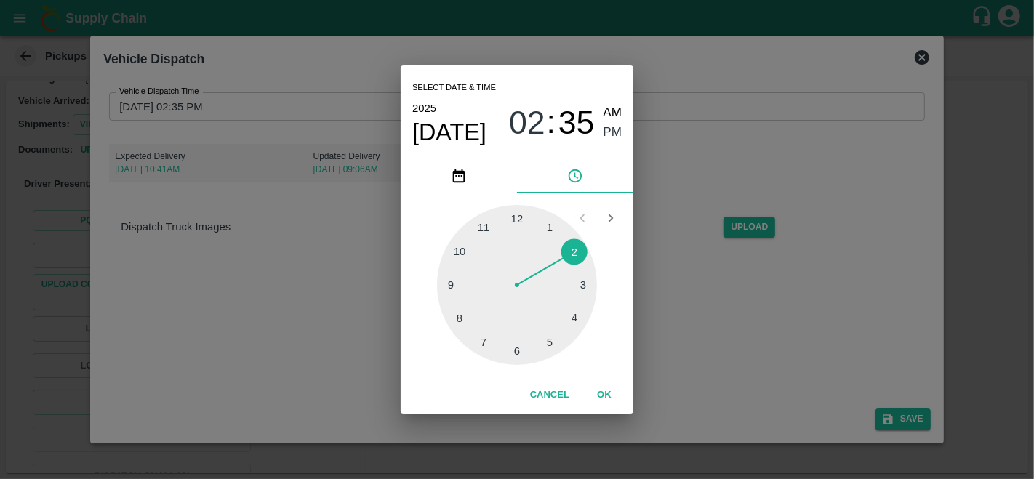
click at [605, 393] on button "OK" at bounding box center [604, 394] width 47 height 25
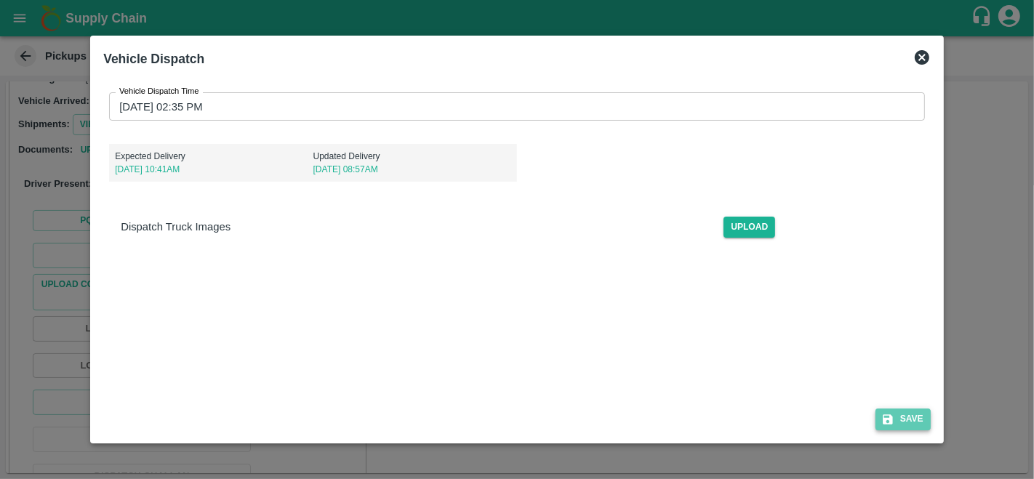
click at [904, 422] on button "Save" at bounding box center [902, 419] width 55 height 21
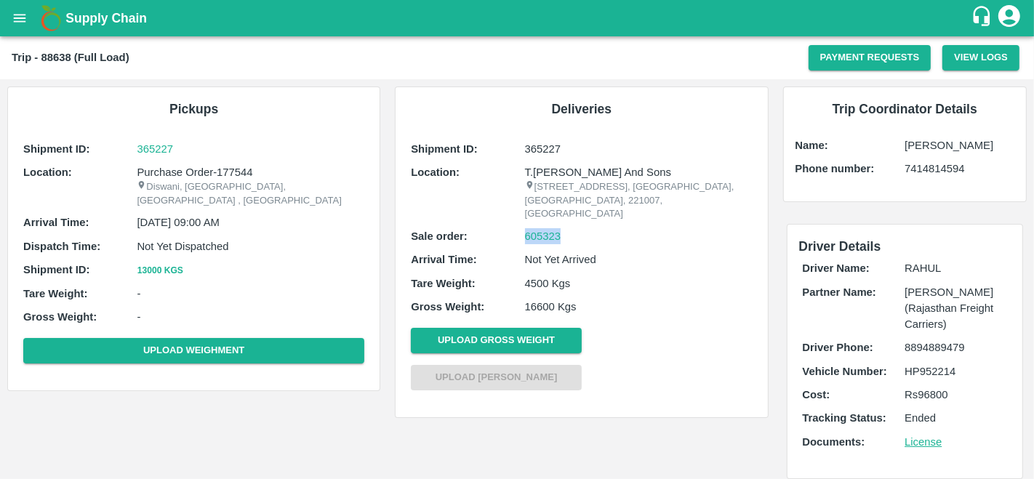
drag, startPoint x: 588, startPoint y: 233, endPoint x: 516, endPoint y: 244, distance: 72.7
click at [516, 244] on div "Sale order: 605323" at bounding box center [581, 236] width 341 height 16
copy div "605323"
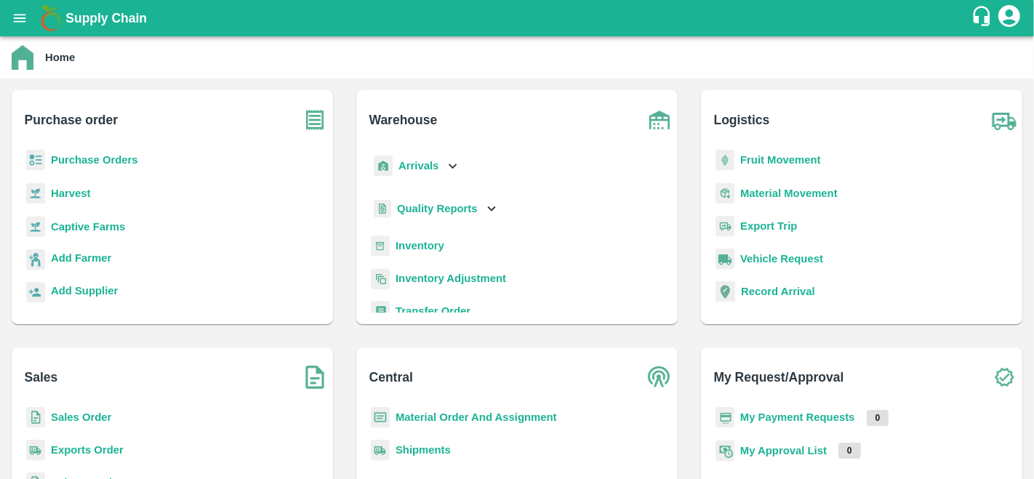
click at [116, 160] on b "Purchase Orders" at bounding box center [94, 160] width 87 height 12
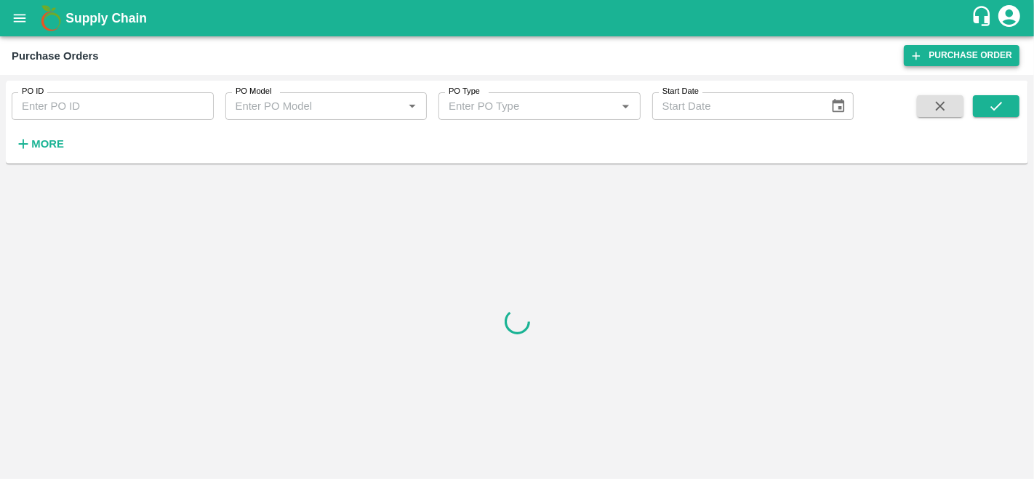
click at [937, 59] on link "Purchase Order" at bounding box center [962, 55] width 116 height 21
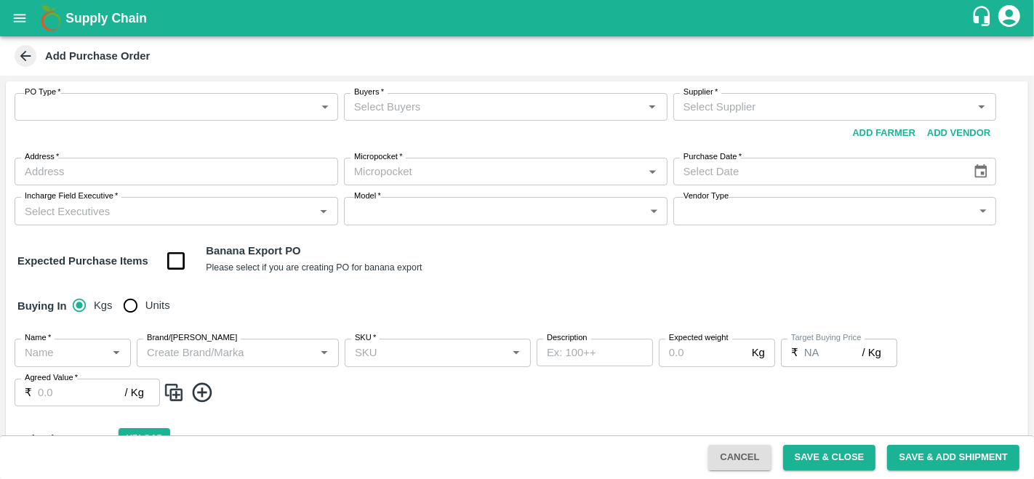
click at [945, 134] on button "Add Vendor" at bounding box center [958, 133] width 75 height 25
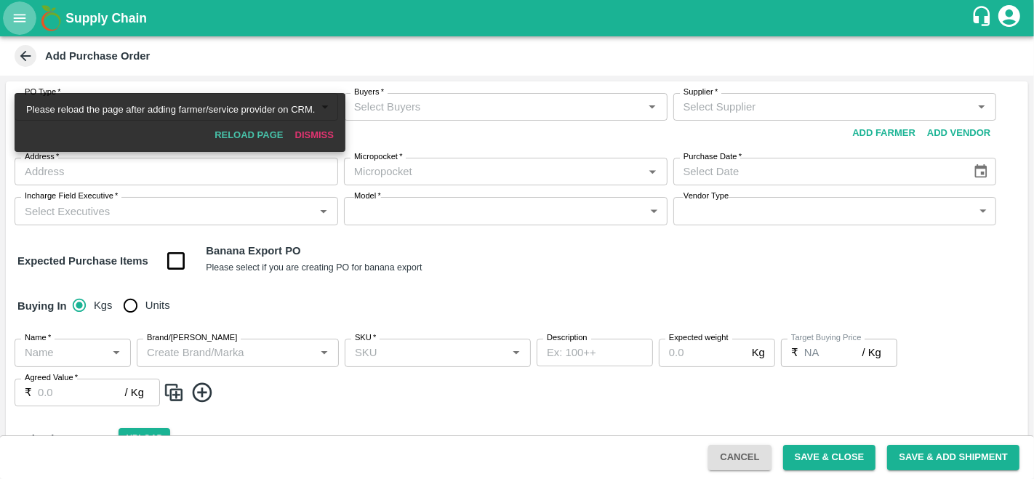
click at [28, 17] on button "open drawer" at bounding box center [19, 17] width 33 height 33
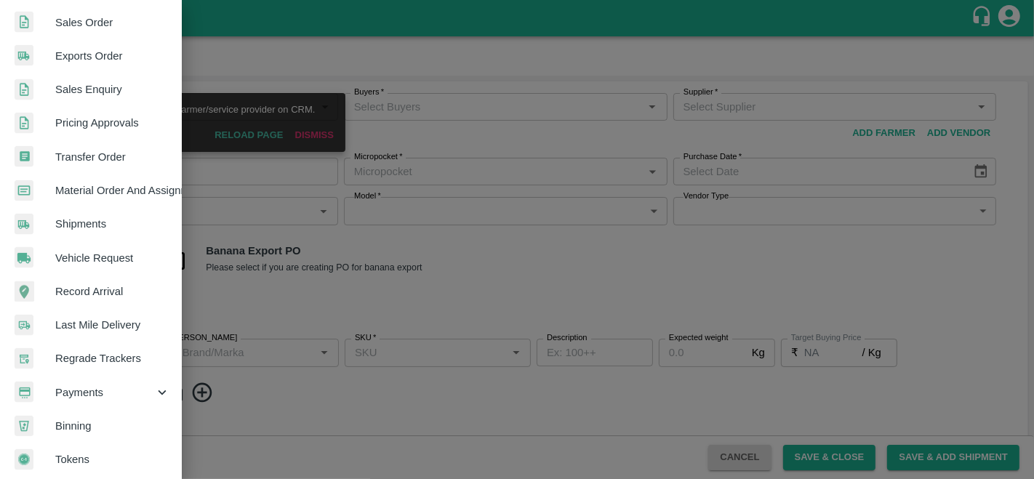
scroll to position [340, 0]
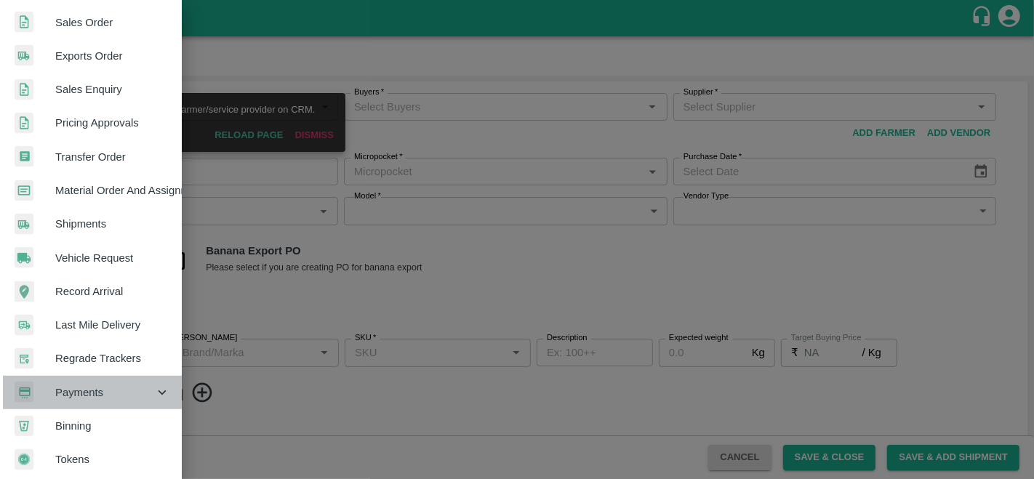
click at [93, 390] on span "Payments" at bounding box center [104, 393] width 99 height 16
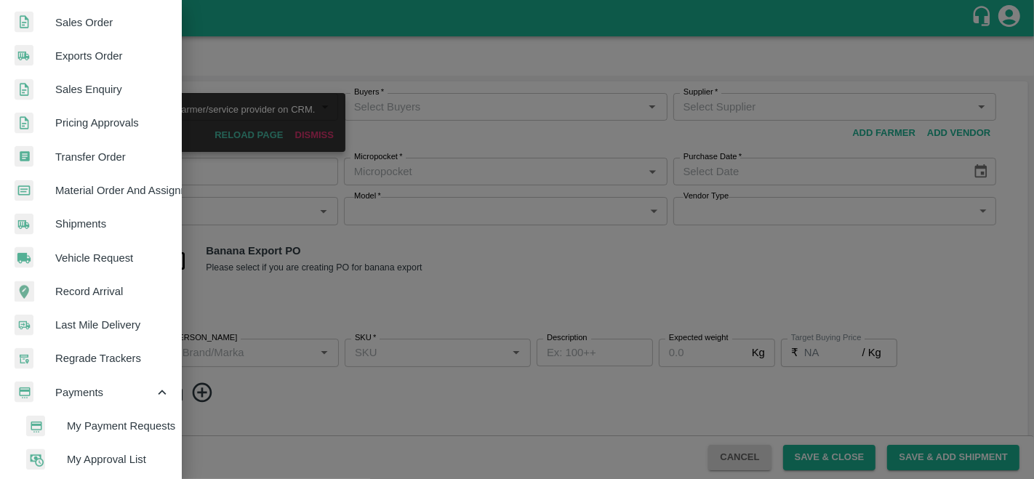
click at [120, 418] on span "My Payment Requests" at bounding box center [118, 426] width 103 height 16
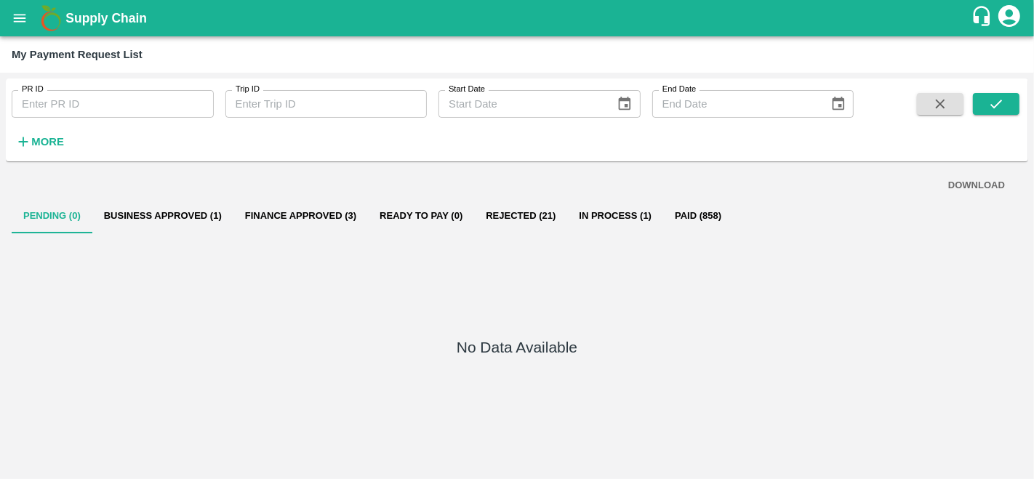
click at [172, 223] on button "Business Approved (1)" at bounding box center [162, 216] width 141 height 35
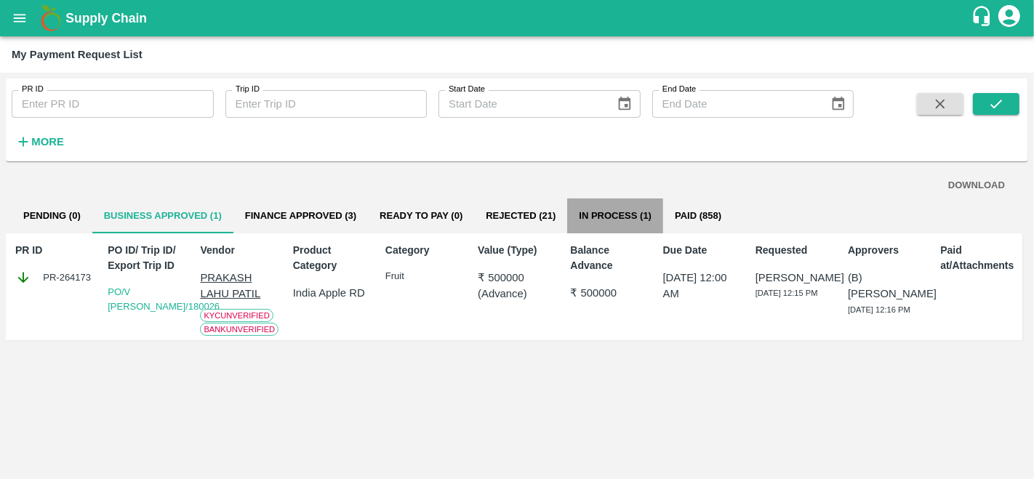
click at [619, 211] on button "In Process (1)" at bounding box center [615, 216] width 96 height 35
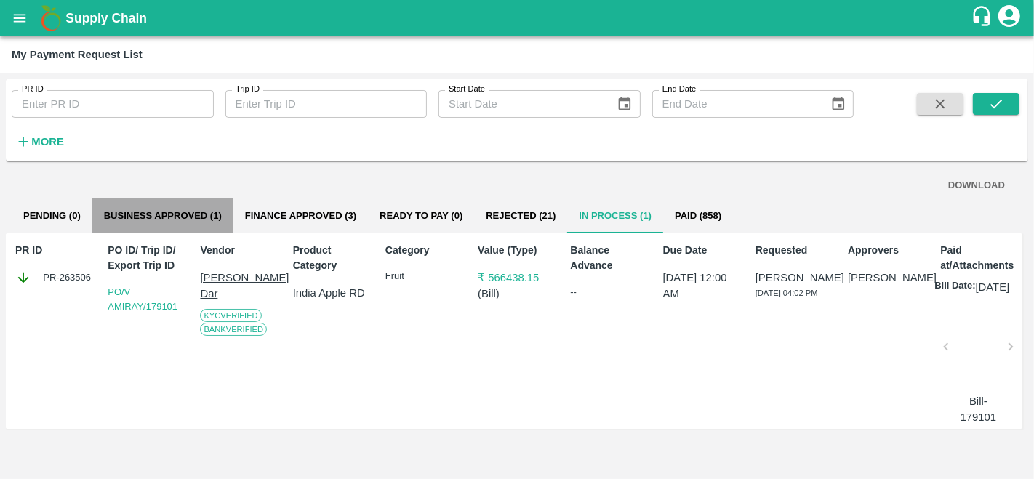
click at [200, 209] on button "Business Approved (1)" at bounding box center [162, 216] width 141 height 35
